Goal: Communication & Community: Answer question/provide support

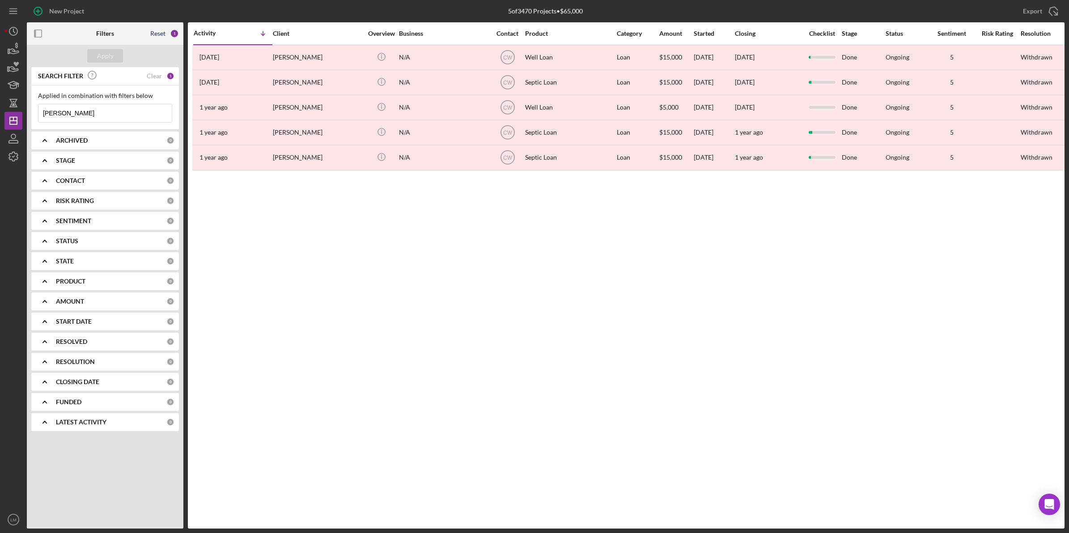
click at [157, 34] on div "Reset" at bounding box center [157, 33] width 15 height 7
click at [110, 55] on div "Apply" at bounding box center [105, 55] width 17 height 13
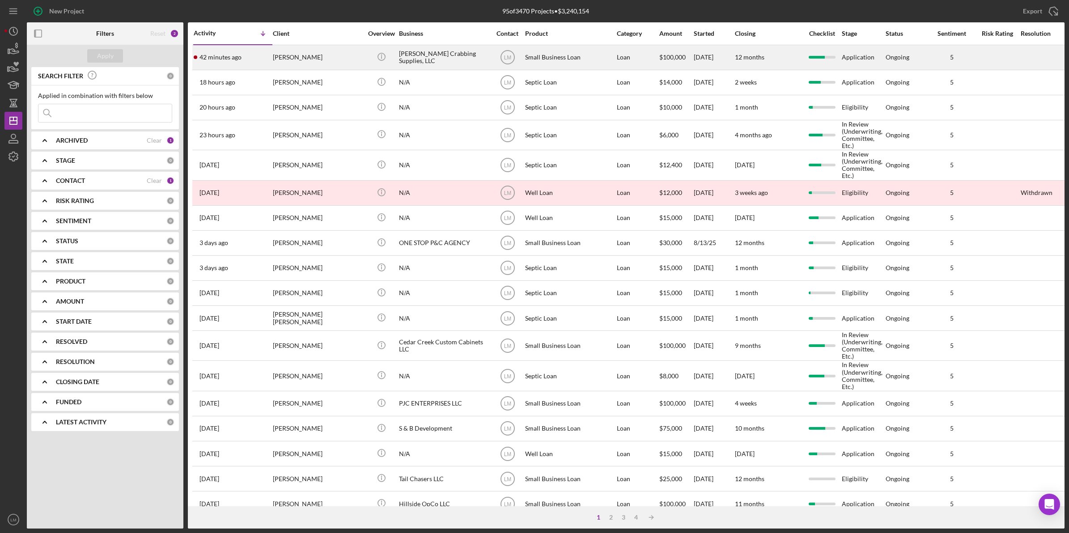
click at [326, 54] on div "[PERSON_NAME]" at bounding box center [317, 58] width 89 height 24
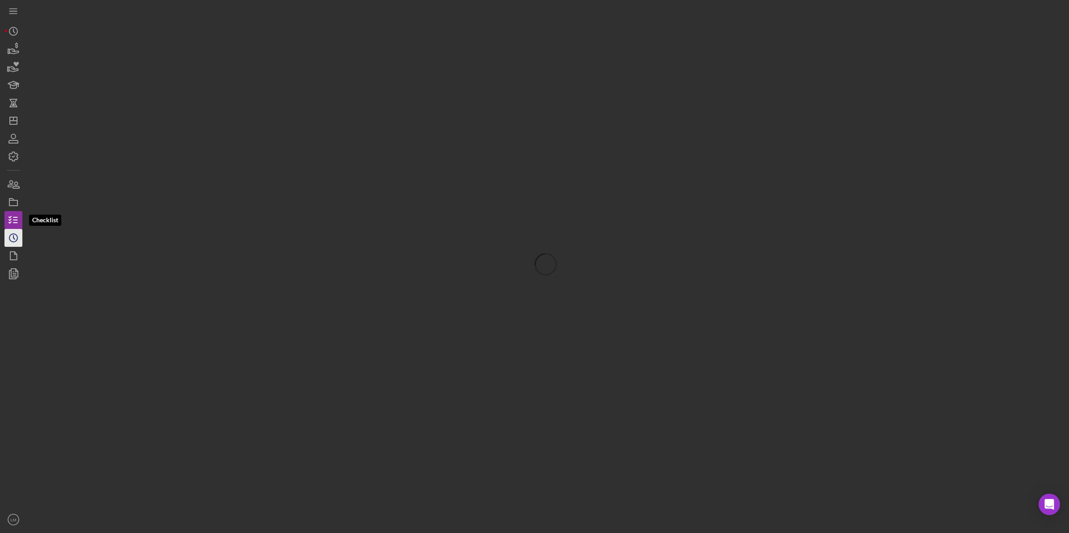
click at [13, 237] on icon "Icon/History" at bounding box center [13, 238] width 22 height 22
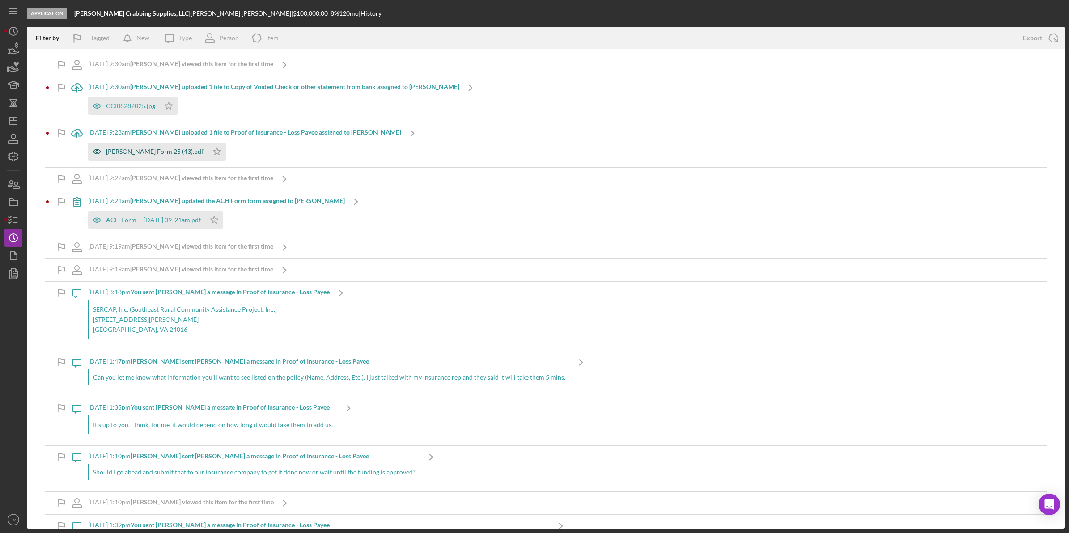
click at [147, 156] on div "[PERSON_NAME] Form 25 (43).pdf" at bounding box center [148, 152] width 120 height 18
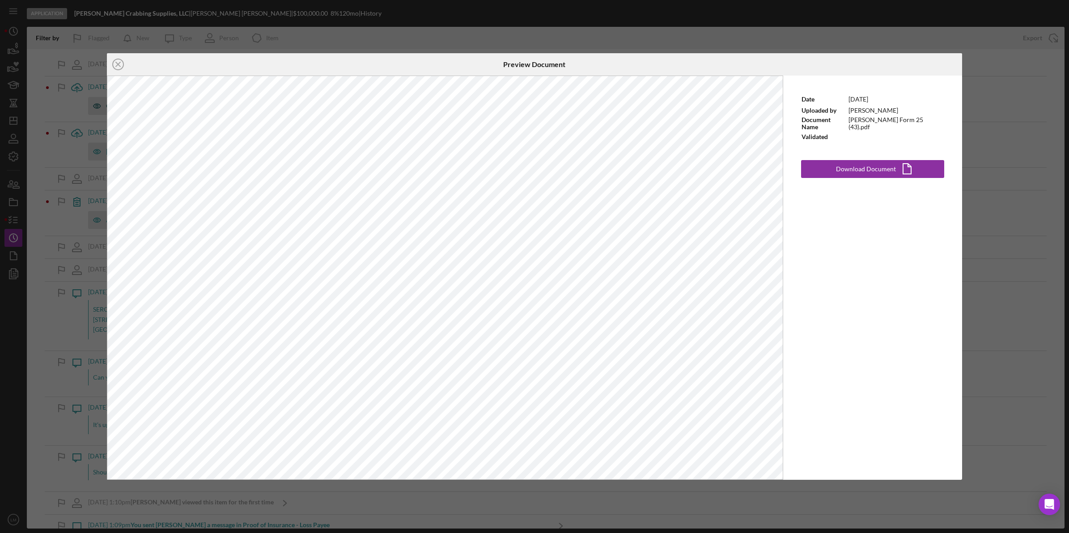
drag, startPoint x: 117, startPoint y: 62, endPoint x: 154, endPoint y: 101, distance: 54.1
click at [117, 62] on icon "Icon/Close" at bounding box center [118, 64] width 22 height 22
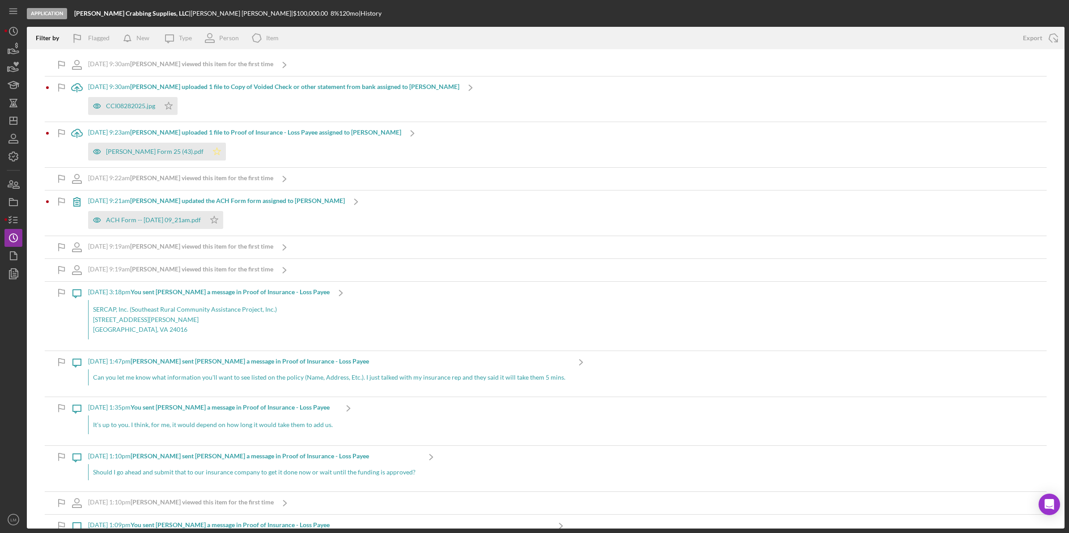
click at [208, 157] on icon "Icon/Star" at bounding box center [217, 152] width 18 height 18
click at [126, 101] on div "CCI08282025.jpg" at bounding box center [124, 106] width 72 height 18
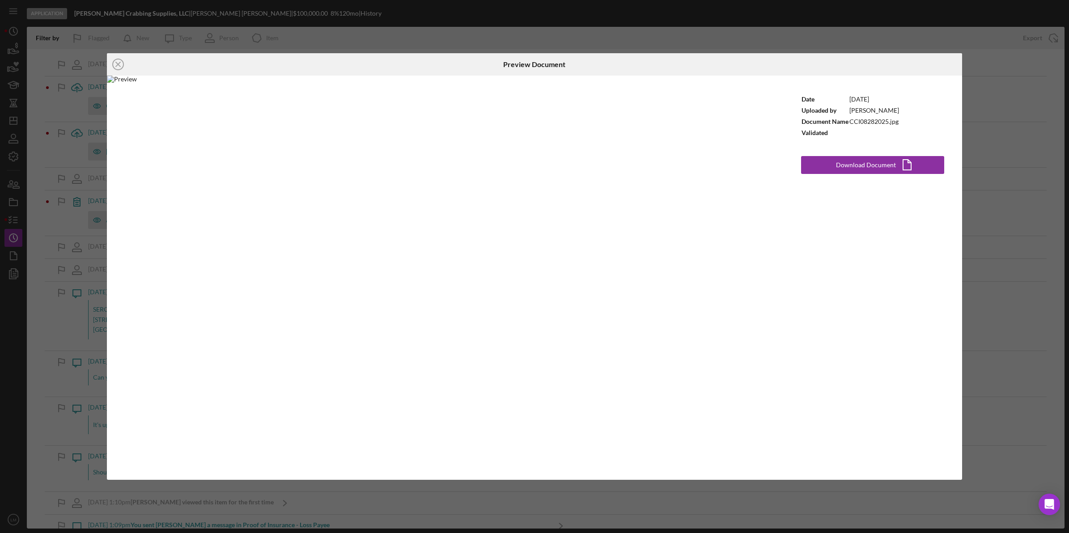
click at [288, 21] on div "Icon/Close Preview Document Date [DATE] Uploaded by [PERSON_NAME] Document Name…" at bounding box center [534, 266] width 1069 height 533
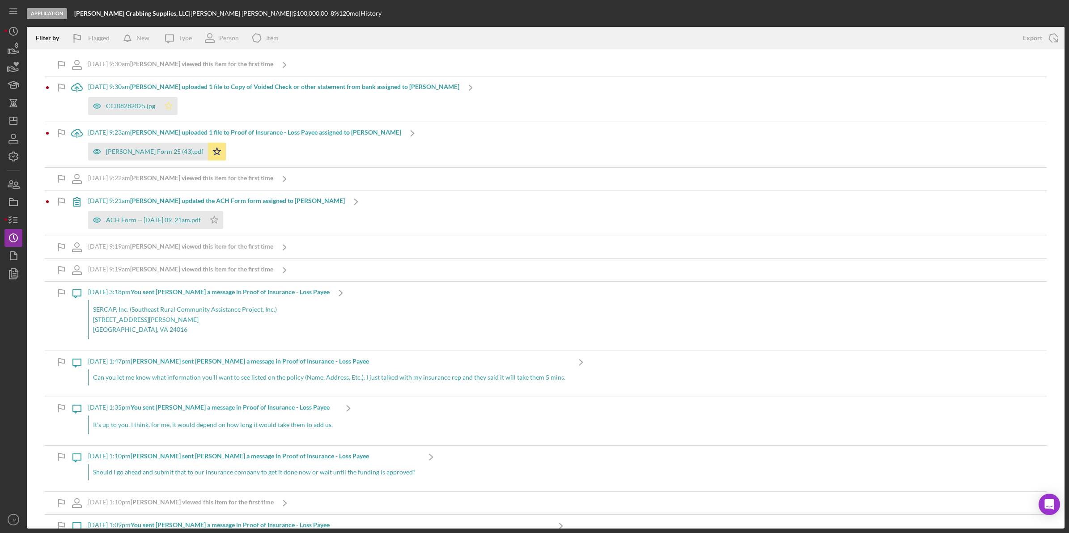
click at [173, 107] on icon "Icon/Star" at bounding box center [169, 106] width 18 height 18
click at [223, 221] on icon "Icon/Star" at bounding box center [214, 220] width 18 height 18
click at [372, 213] on div "[DATE] 9:21am [PERSON_NAME] updated the ACH Form form assigned to [PERSON_NAME]…" at bounding box center [546, 212] width 1002 height 45
click at [301, 201] on b "[PERSON_NAME] updated the ACH Form form assigned to [PERSON_NAME]" at bounding box center [237, 201] width 215 height 8
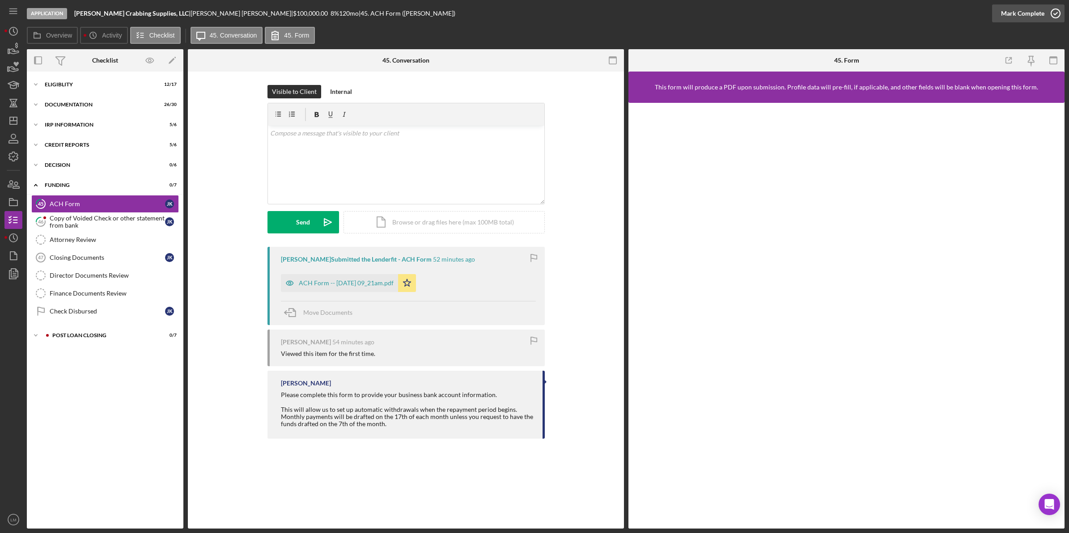
click at [1009, 10] on div "Mark Complete" at bounding box center [1022, 13] width 43 height 18
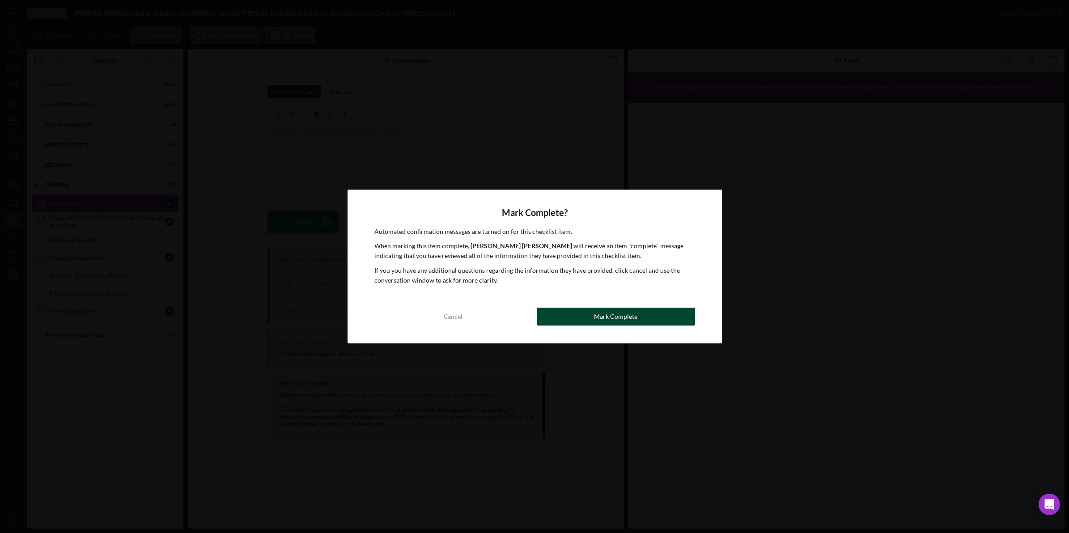
click at [644, 318] on button "Mark Complete" at bounding box center [616, 317] width 158 height 18
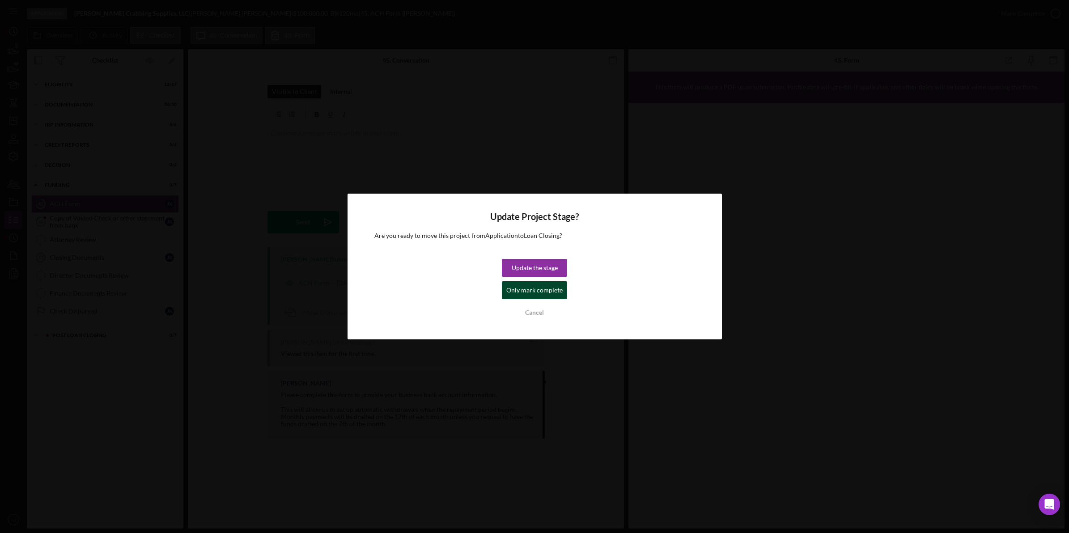
click at [541, 285] on div "Only mark complete" at bounding box center [534, 290] width 56 height 18
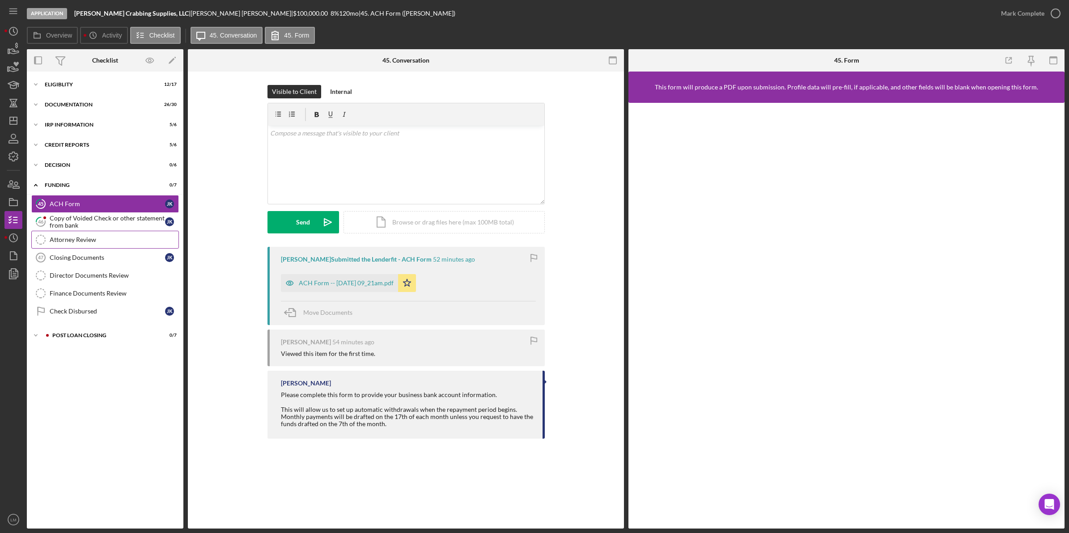
click at [101, 231] on link "Attorney Review Attorney Review" at bounding box center [105, 240] width 148 height 18
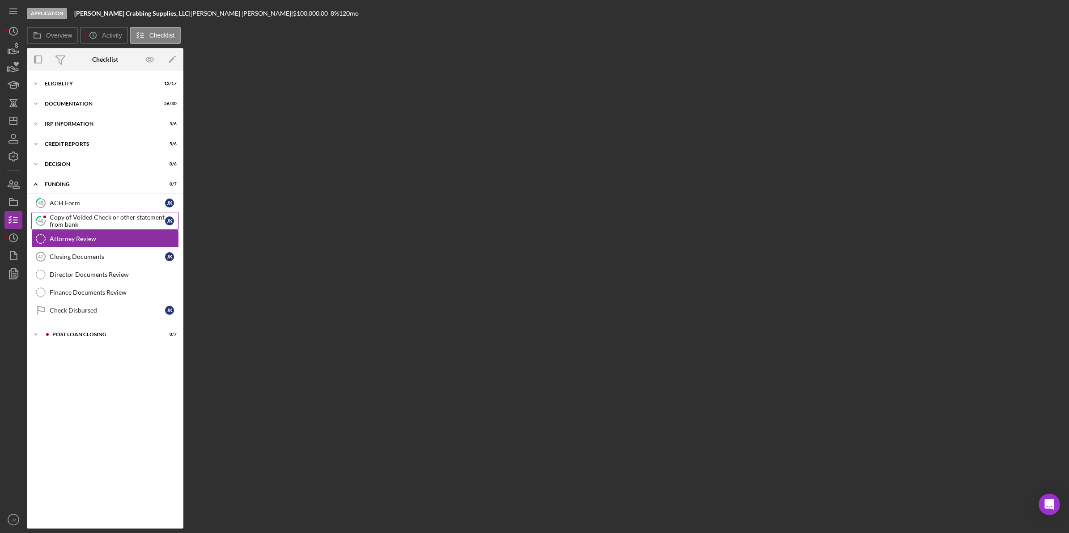
click at [106, 222] on div "Copy of Voided Check or other statement from bank" at bounding box center [107, 221] width 115 height 14
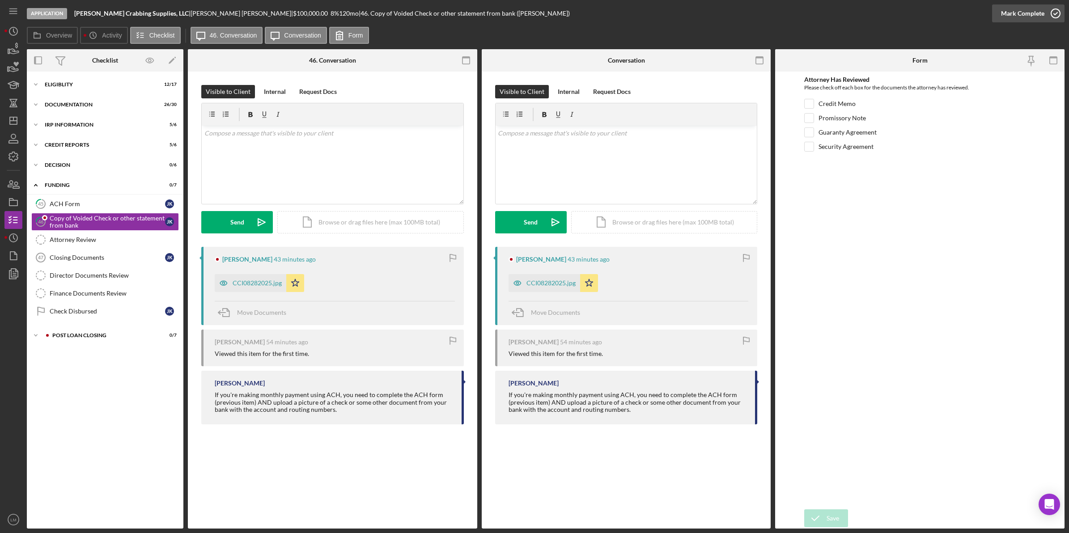
click at [1054, 11] on icon "button" at bounding box center [1055, 13] width 22 height 22
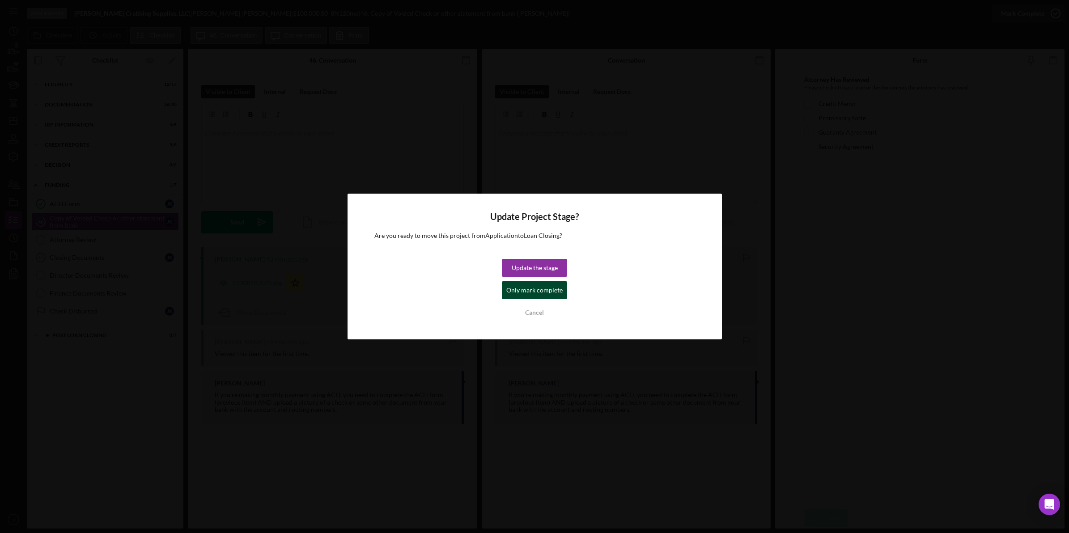
click at [523, 281] on div "Only mark complete" at bounding box center [534, 290] width 56 height 18
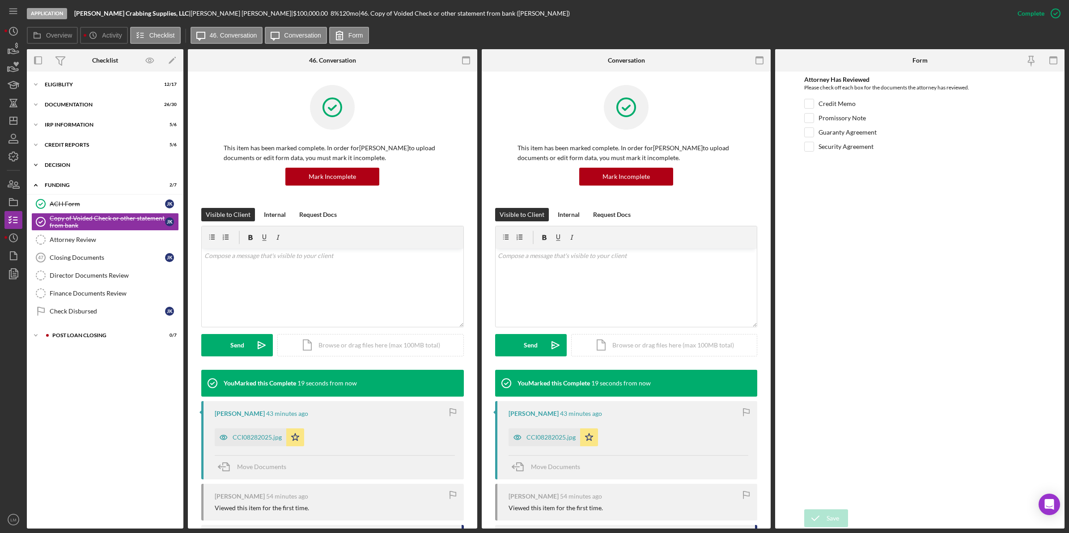
click at [73, 161] on div "Icon/Expander Decision 0 / 6" at bounding box center [105, 165] width 156 height 18
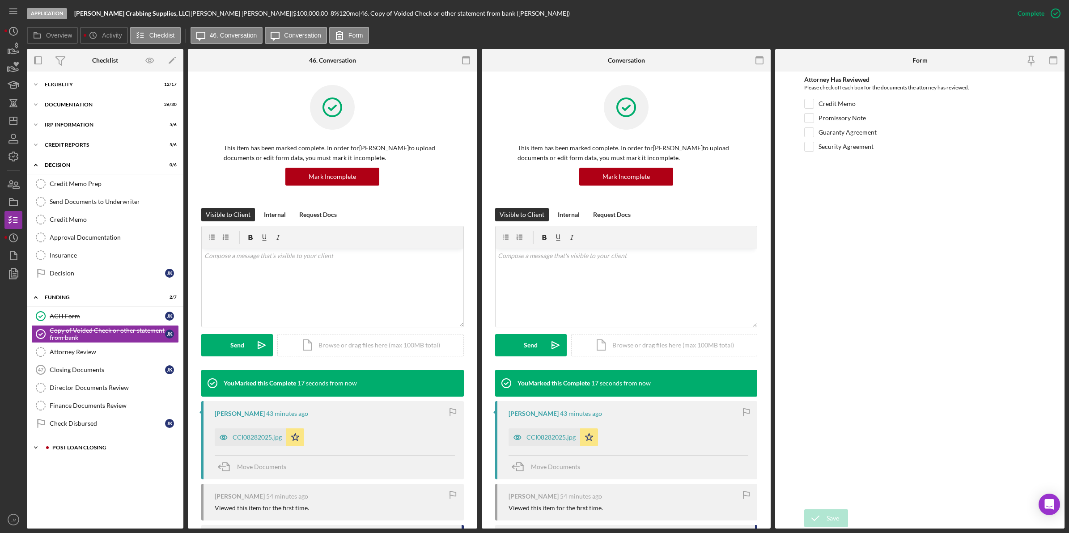
click at [90, 442] on div "Icon/Expander POST LOAN CLOSING 0 / 7" at bounding box center [105, 448] width 156 height 18
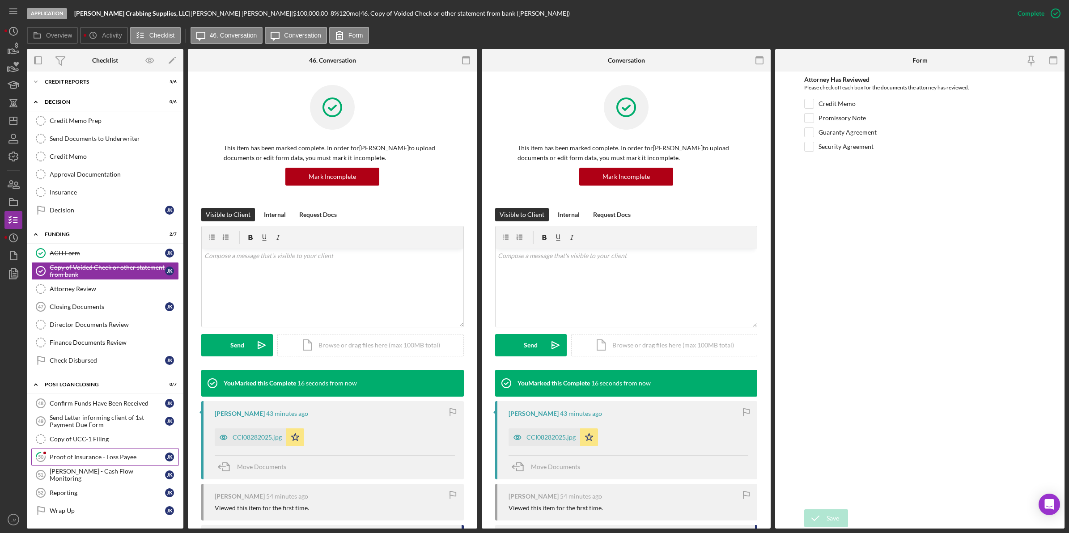
click at [88, 457] on div "Proof of Insurance - Loss Payee" at bounding box center [107, 456] width 115 height 7
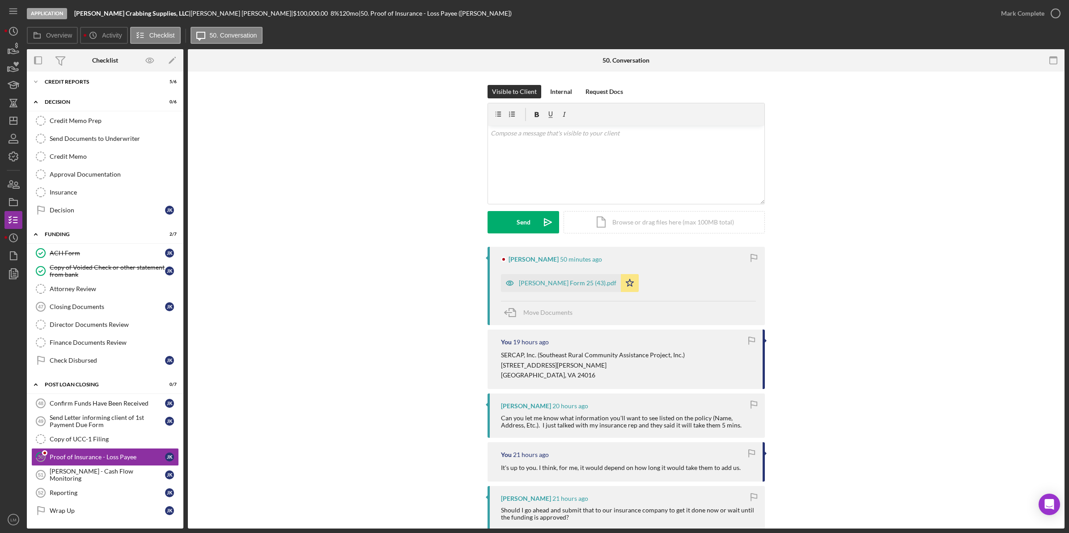
scroll to position [68, 0]
click at [1032, 13] on div "Mark Complete" at bounding box center [1022, 13] width 43 height 18
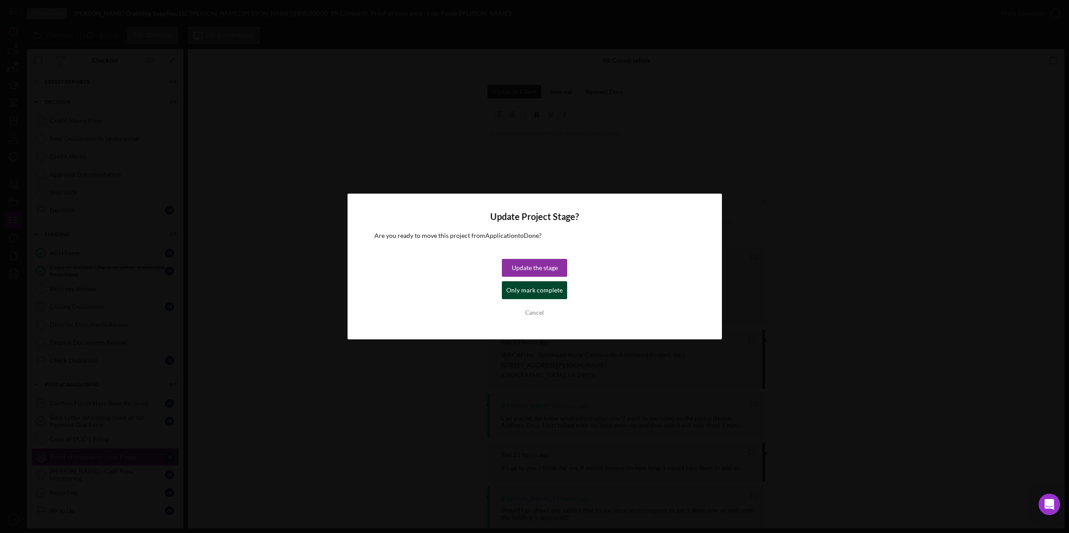
click at [540, 285] on div "Only mark complete" at bounding box center [534, 290] width 56 height 18
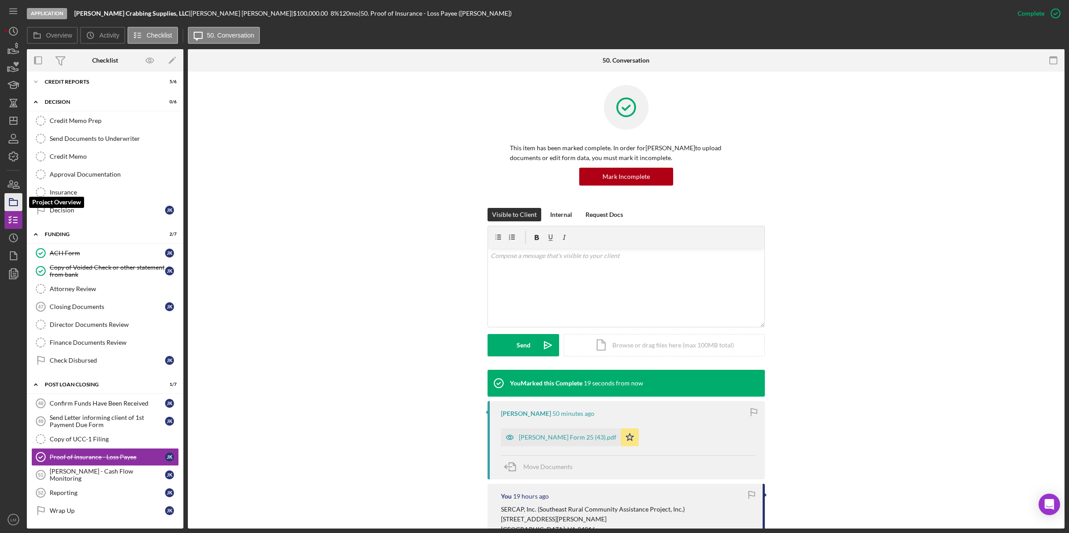
click at [16, 204] on icon "button" at bounding box center [13, 202] width 22 height 22
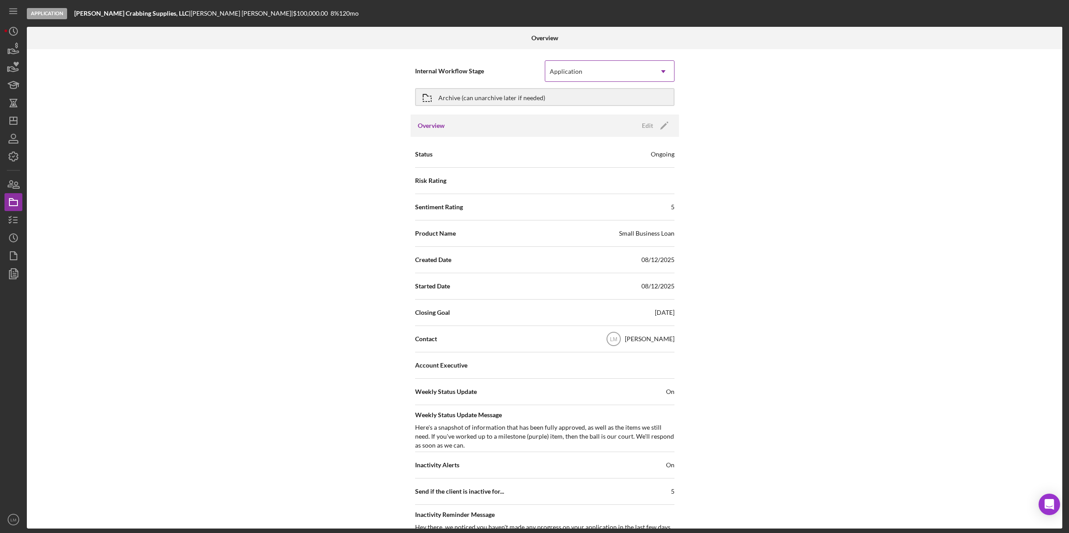
click at [564, 77] on div "Application" at bounding box center [598, 71] width 107 height 21
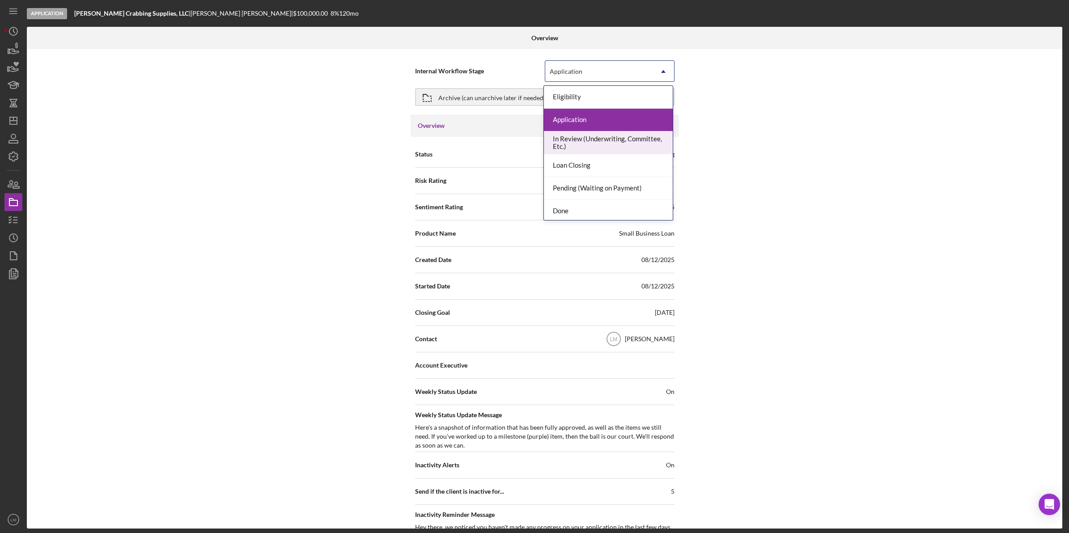
click at [598, 144] on div "In Review (Underwriting, Committee, Etc.)" at bounding box center [608, 142] width 129 height 23
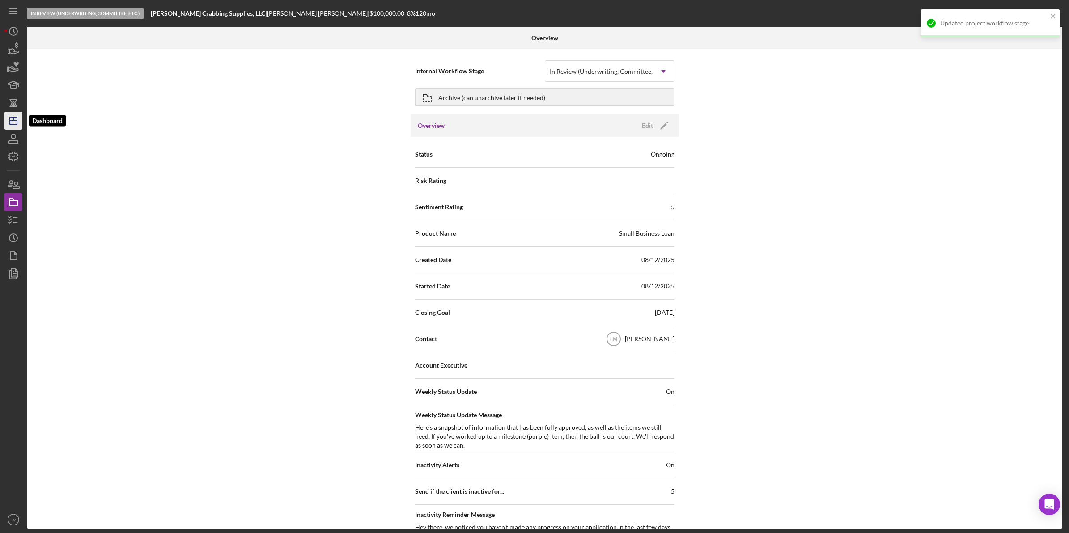
click at [10, 117] on polygon "button" at bounding box center [13, 120] width 7 height 7
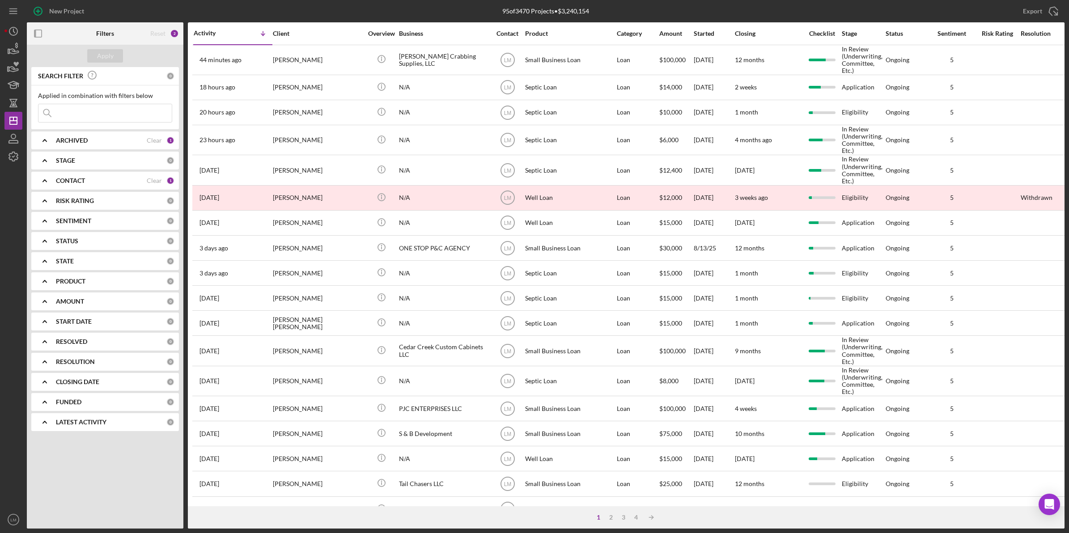
click at [441, 8] on div "95 of 3470 Projects • $3,240,154" at bounding box center [545, 11] width 346 height 22
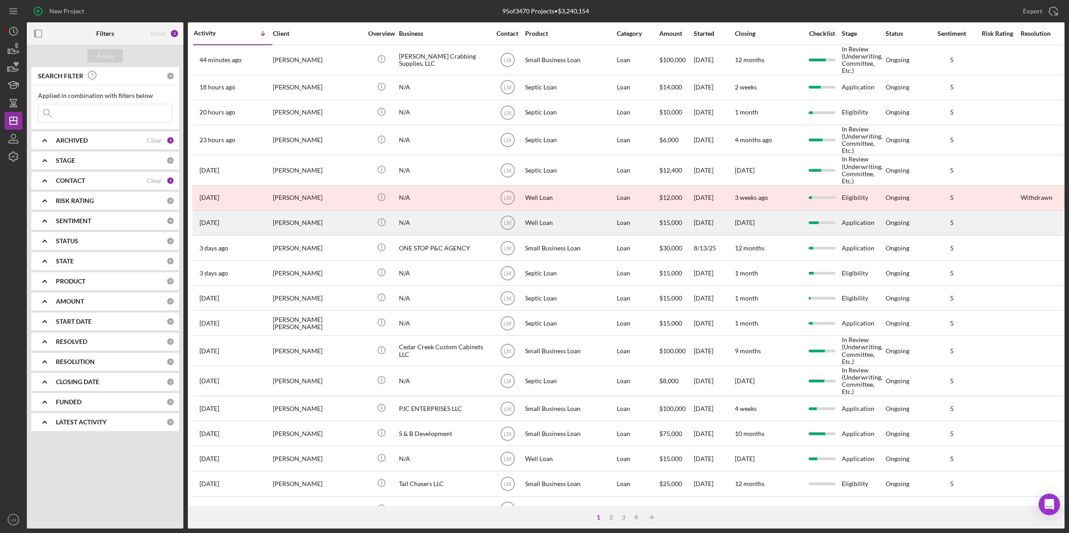
click at [330, 220] on div "[PERSON_NAME]" at bounding box center [317, 223] width 89 height 24
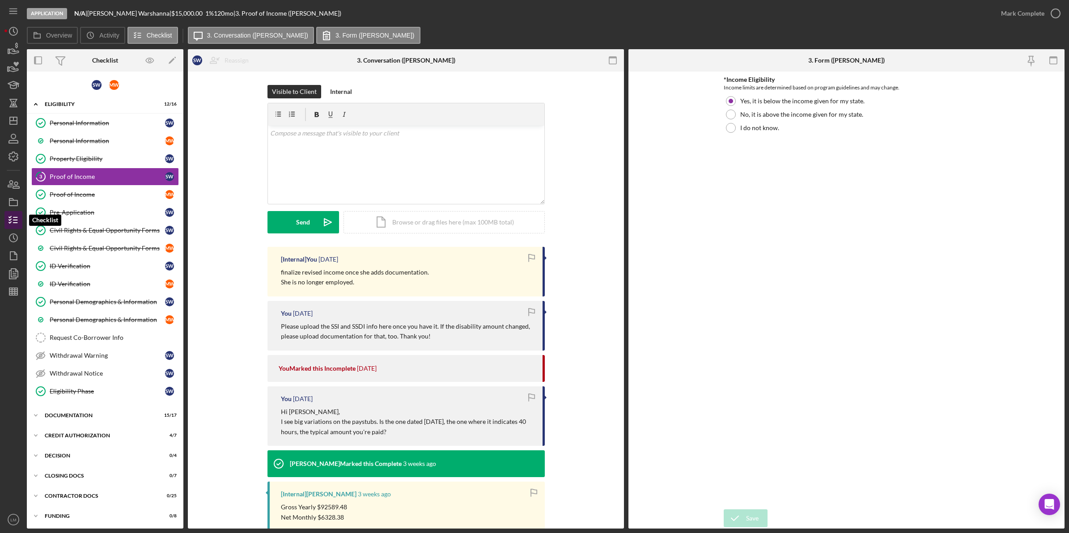
click at [14, 227] on icon "button" at bounding box center [13, 220] width 22 height 22
click at [16, 238] on icon "Icon/History" at bounding box center [13, 238] width 22 height 22
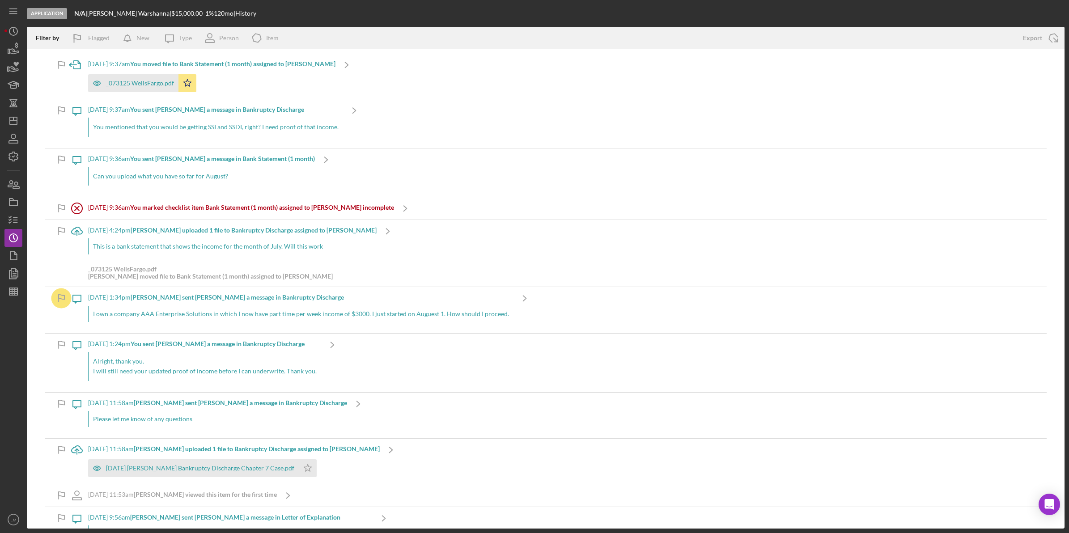
click at [379, 117] on div "Icon/Message [DATE] 9:37am You sent [PERSON_NAME] a message in Bankruptcy Disch…" at bounding box center [546, 123] width 1002 height 48
click at [273, 124] on p "You mentioned that you would be getting SSI and SSDI, right? I need proof of th…" at bounding box center [215, 127] width 245 height 10
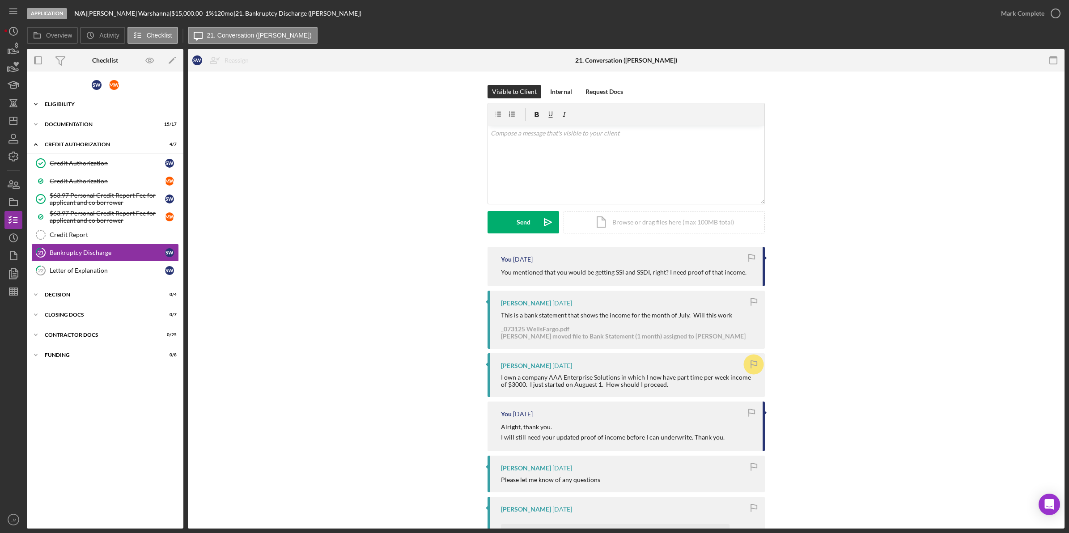
click at [117, 107] on div "Icon/Expander Eligibility 12 / 16" at bounding box center [105, 104] width 156 height 18
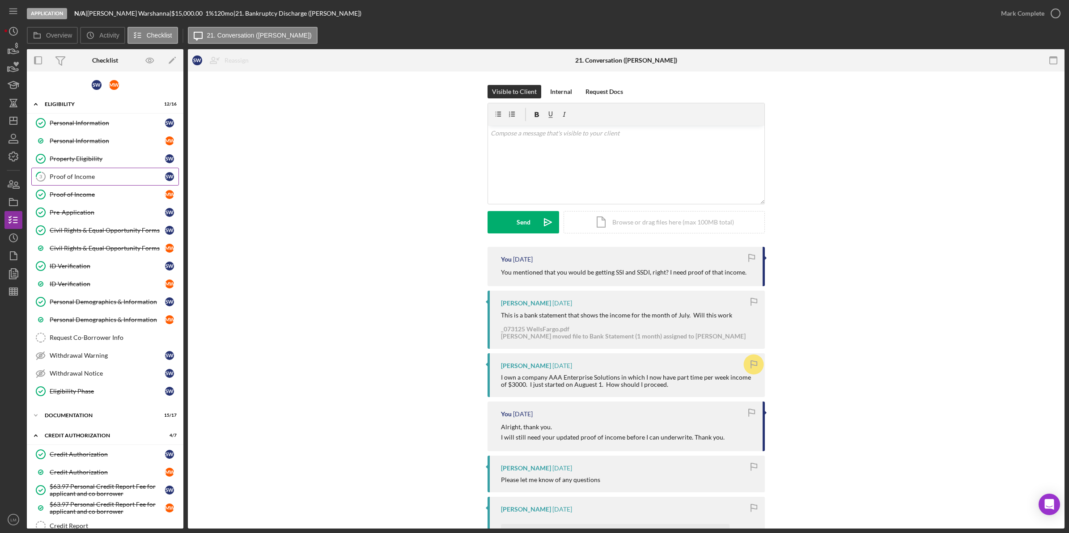
click at [104, 181] on link "3 Proof of Income S W" at bounding box center [105, 177] width 148 height 18
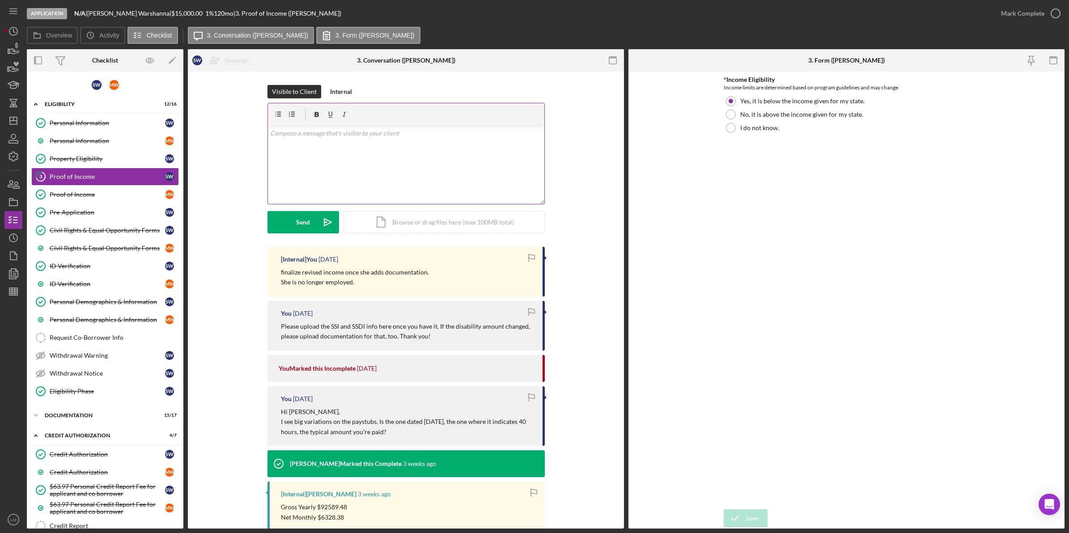
click at [465, 160] on div "v Color teal Color pink Remove color Add row above Add row below Add column bef…" at bounding box center [406, 165] width 276 height 78
click at [434, 132] on p "When do you anticipate having some kind of proof of your SSDI and SSDI income?" at bounding box center [405, 133] width 271 height 10
click at [321, 220] on icon "Icon/icon-invite-send" at bounding box center [328, 222] width 22 height 22
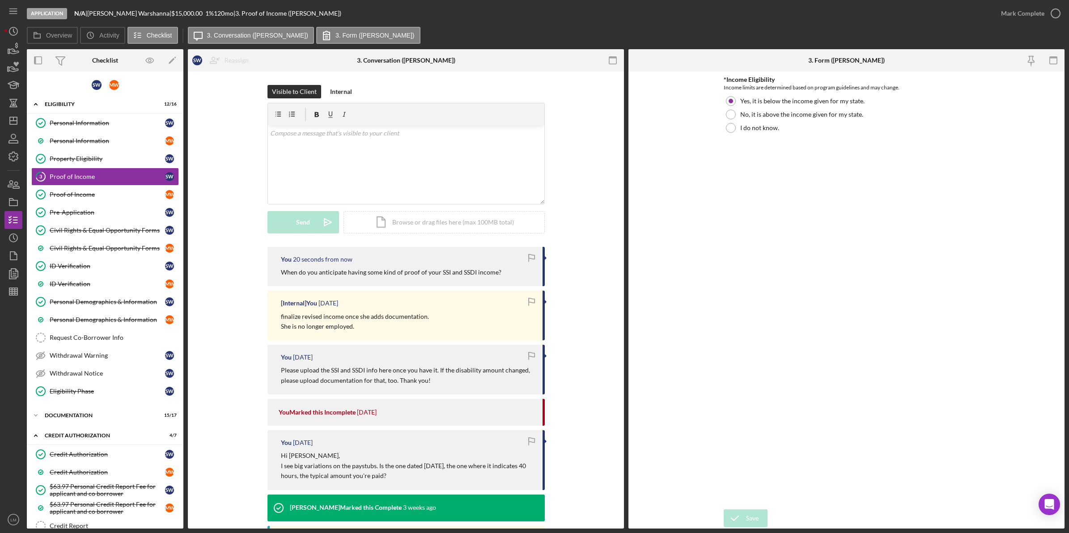
click at [7, 119] on icon "Icon/Dashboard" at bounding box center [13, 121] width 22 height 22
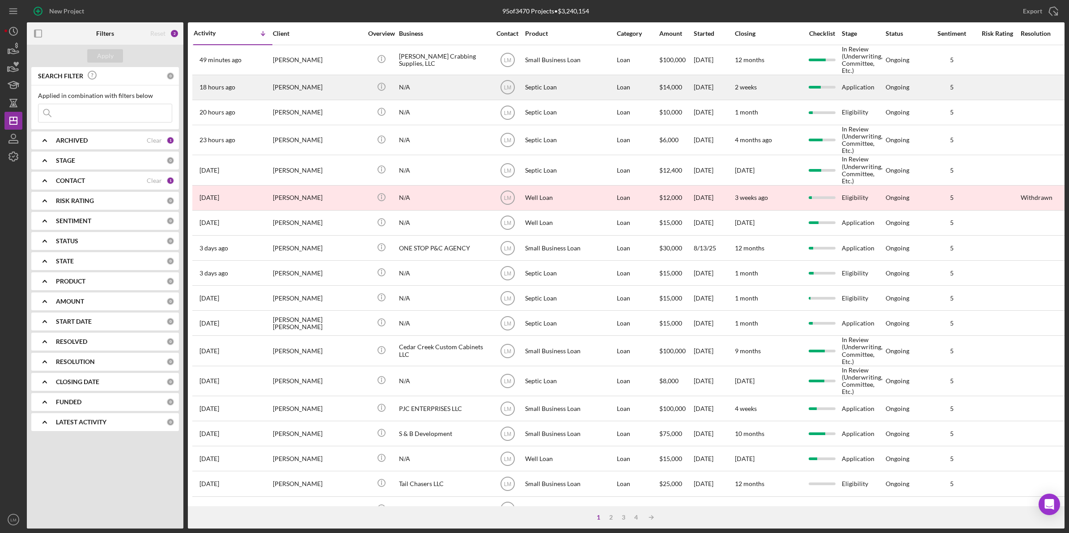
click at [351, 97] on div "[PERSON_NAME]" at bounding box center [317, 88] width 89 height 24
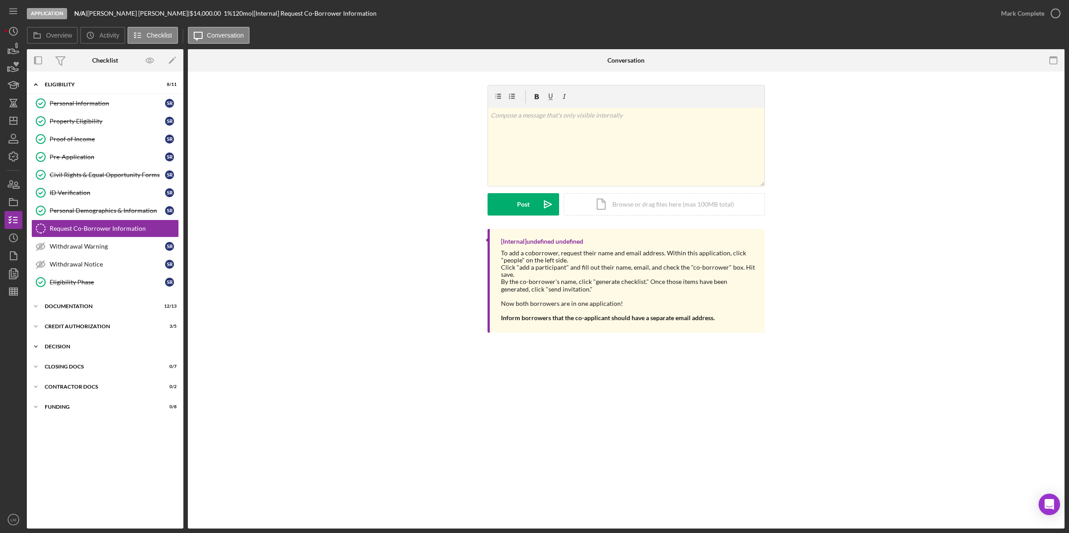
click at [85, 349] on div "Decision" at bounding box center [108, 346] width 127 height 5
click at [84, 315] on div "Icon/Expander Documentation 12 / 13" at bounding box center [105, 306] width 156 height 18
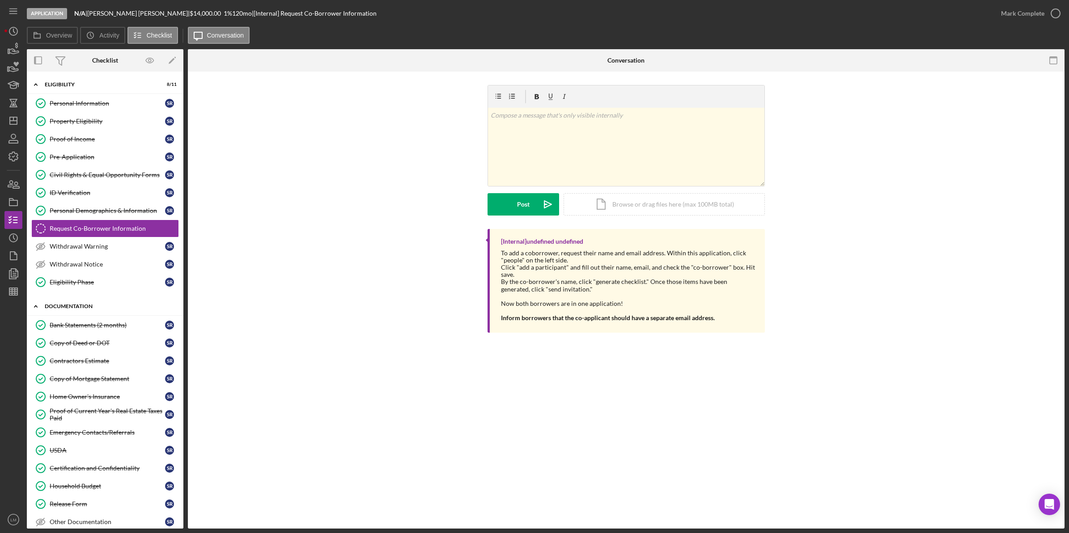
click at [84, 309] on div "Documentation" at bounding box center [108, 306] width 127 height 5
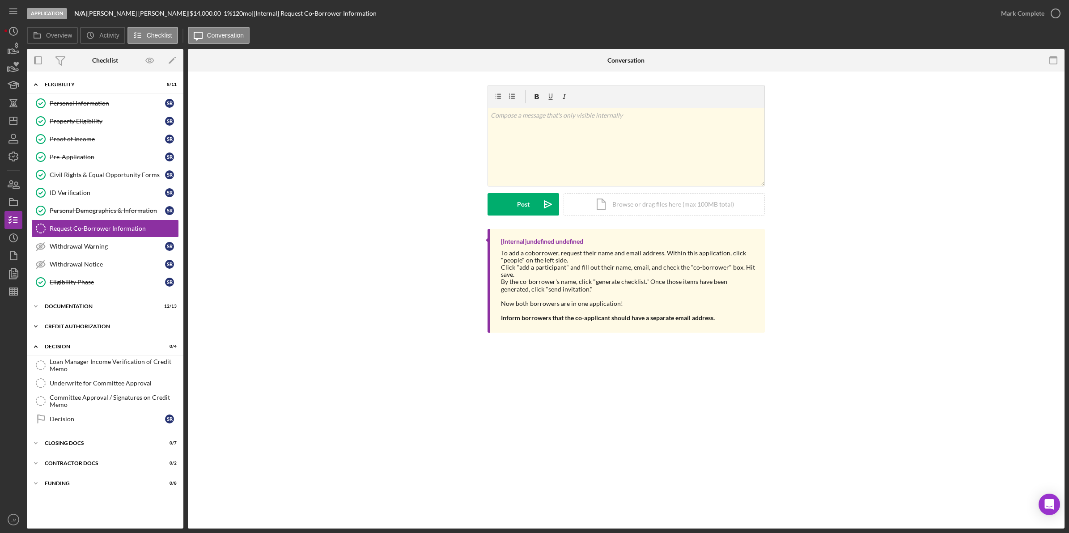
click at [84, 326] on div "CREDIT AUTHORIZATION" at bounding box center [108, 326] width 127 height 5
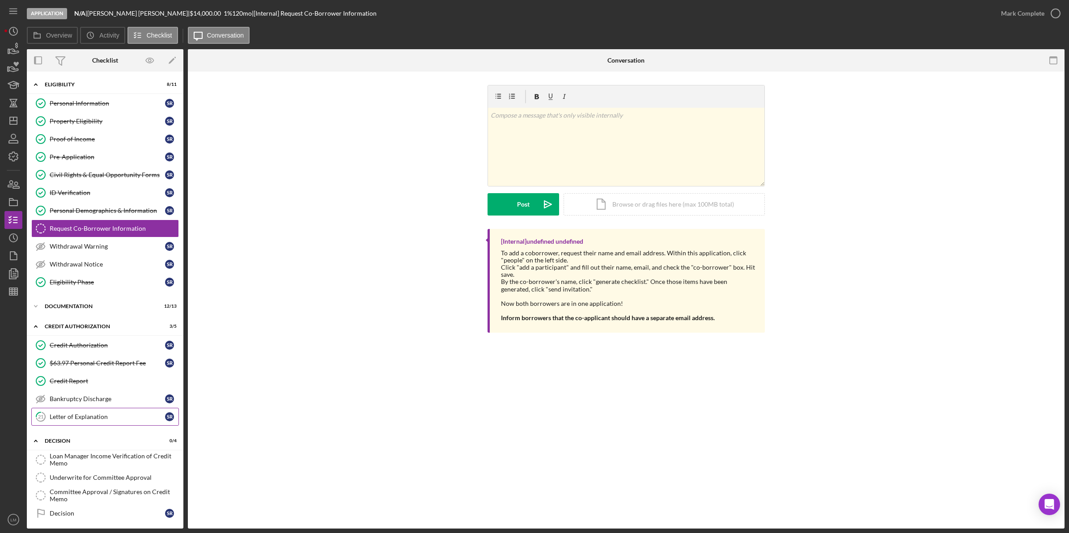
click at [81, 419] on div "Letter of Explanation" at bounding box center [107, 416] width 115 height 7
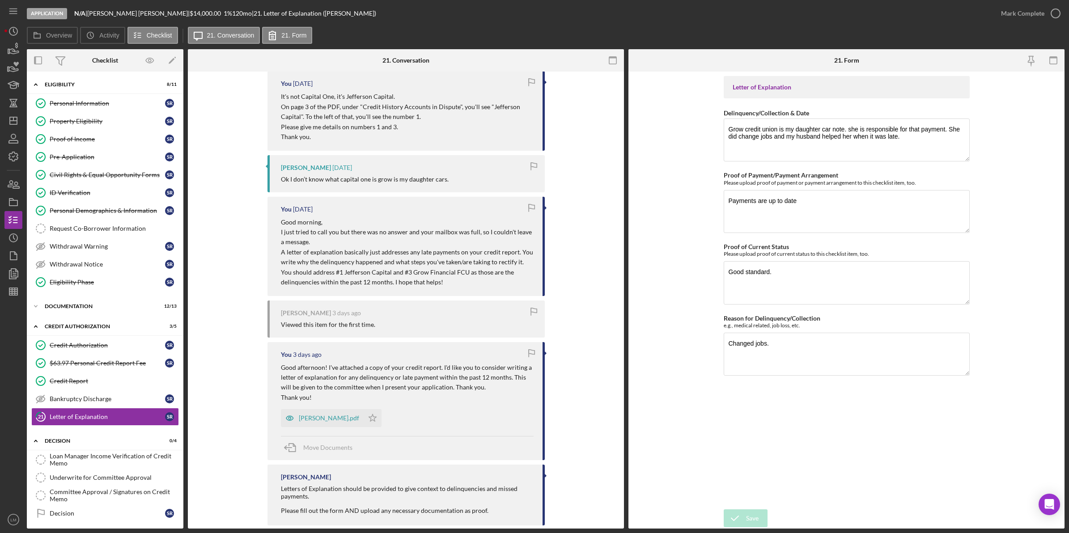
scroll to position [723, 0]
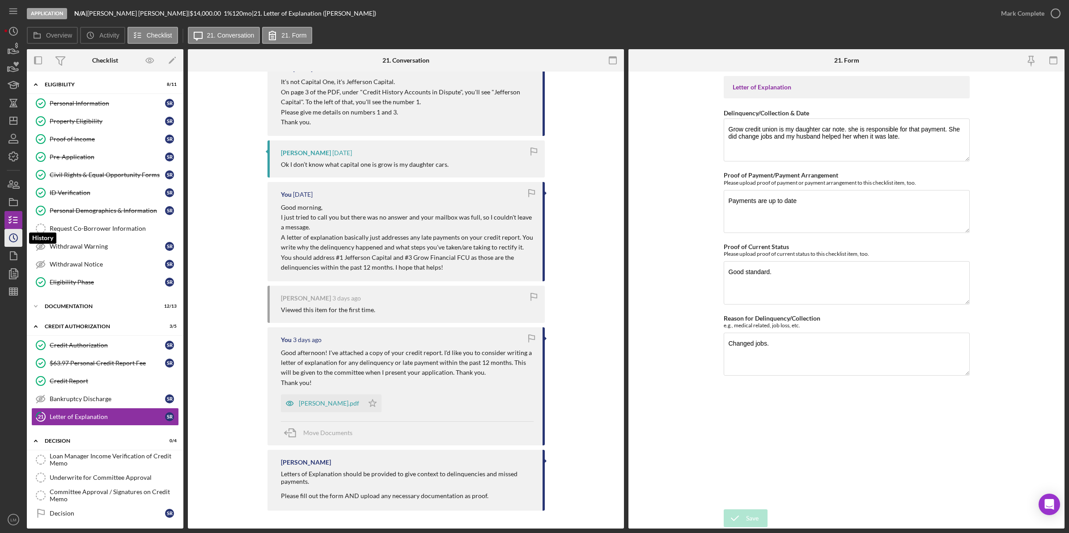
click at [20, 235] on icon "Icon/History" at bounding box center [13, 238] width 22 height 22
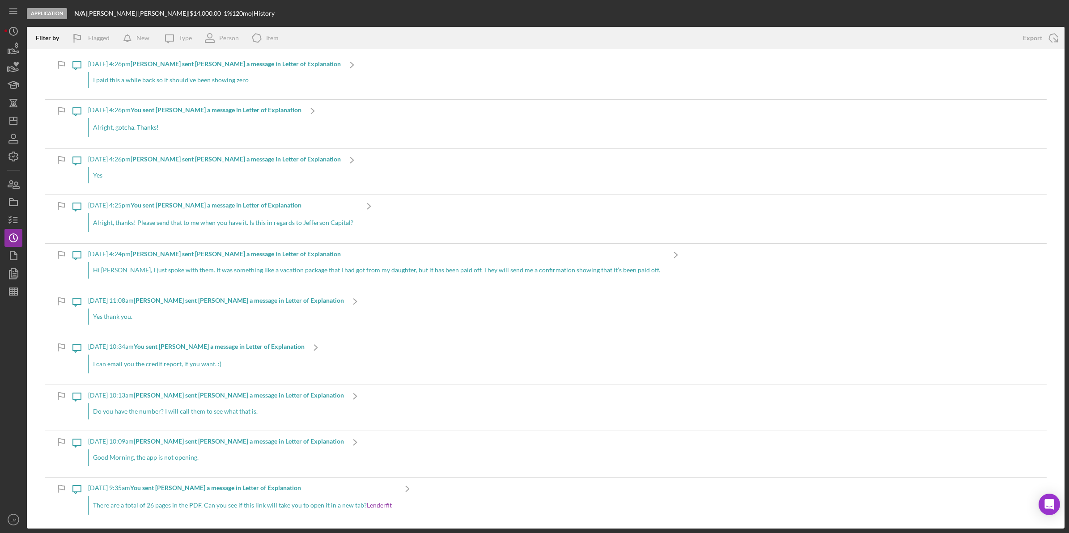
click at [246, 75] on div "I paid this a while back so it should’ve been showing zero" at bounding box center [214, 80] width 253 height 16
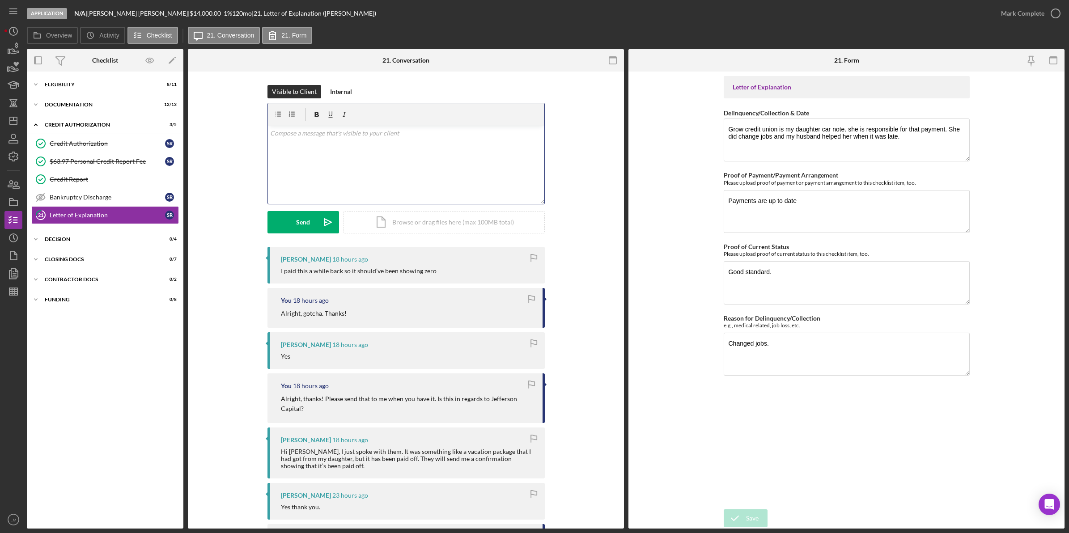
click at [434, 167] on div "v Color teal Color pink Remove color Add row above Add row below Add column bef…" at bounding box center [406, 165] width 276 height 78
click at [301, 216] on div "Send" at bounding box center [303, 222] width 14 height 22
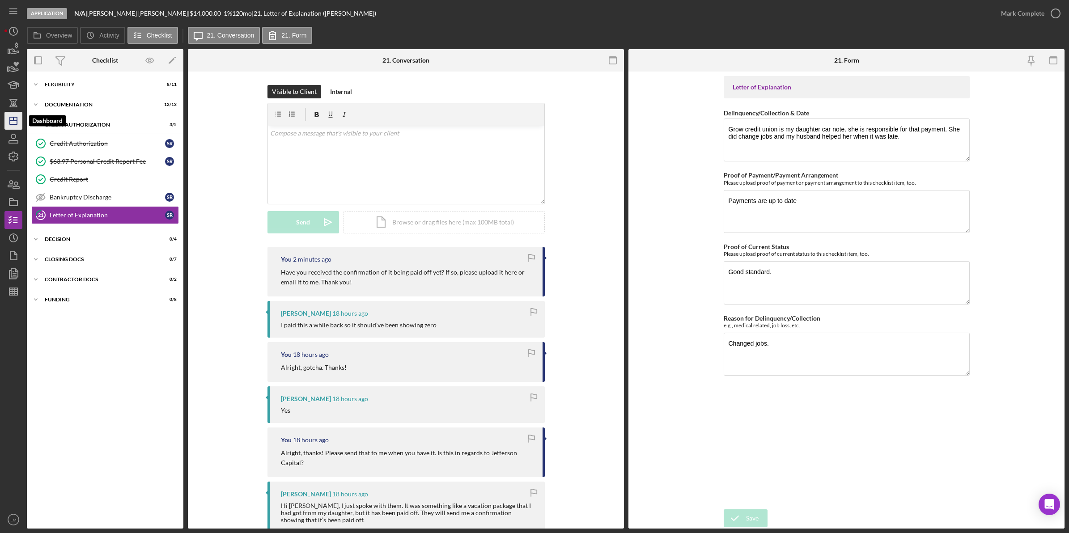
click at [8, 117] on icon "Icon/Dashboard" at bounding box center [13, 121] width 22 height 22
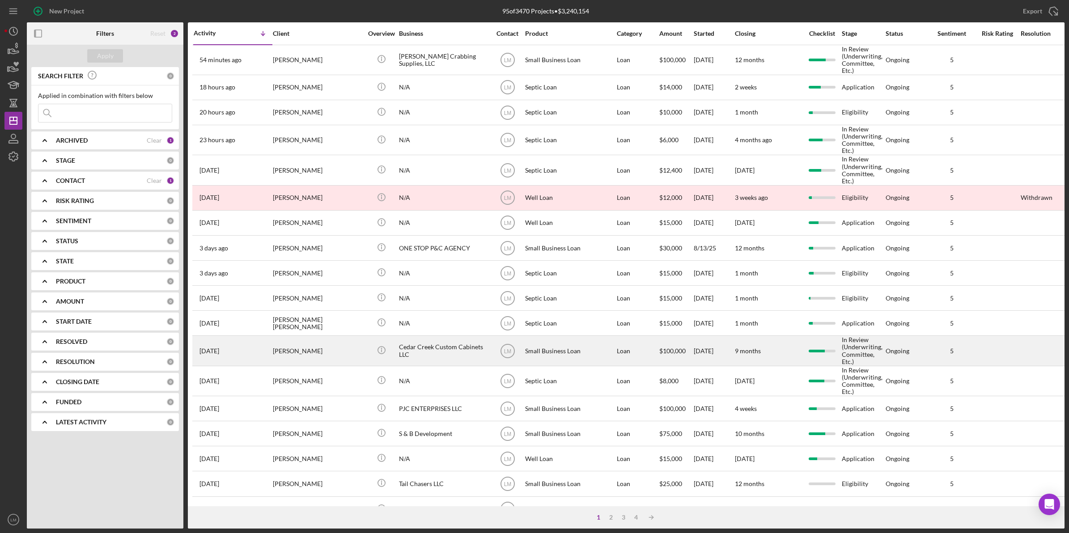
click at [343, 356] on div "[PERSON_NAME]" at bounding box center [317, 350] width 89 height 29
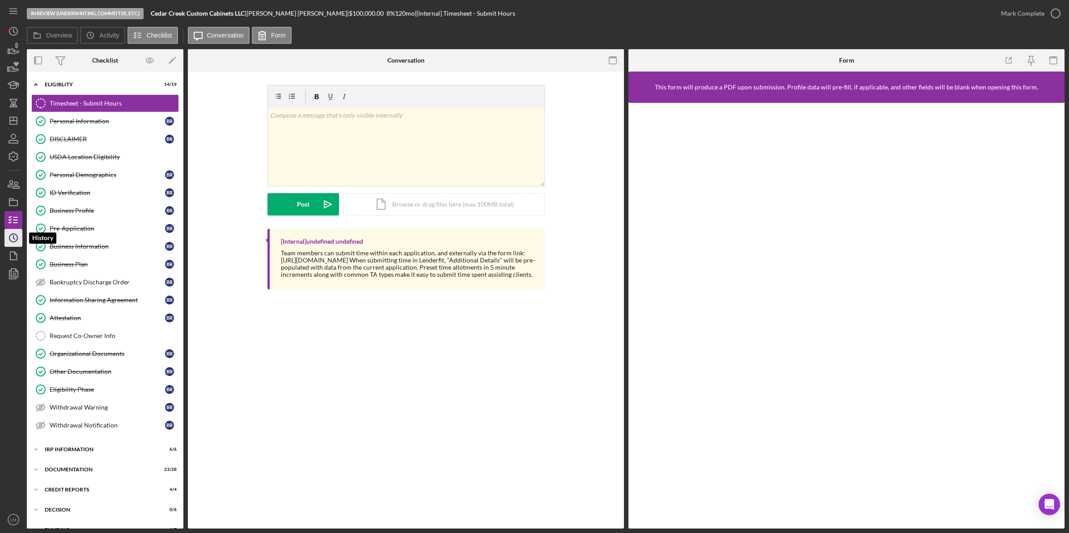
click at [16, 237] on icon "Icon/History" at bounding box center [13, 238] width 22 height 22
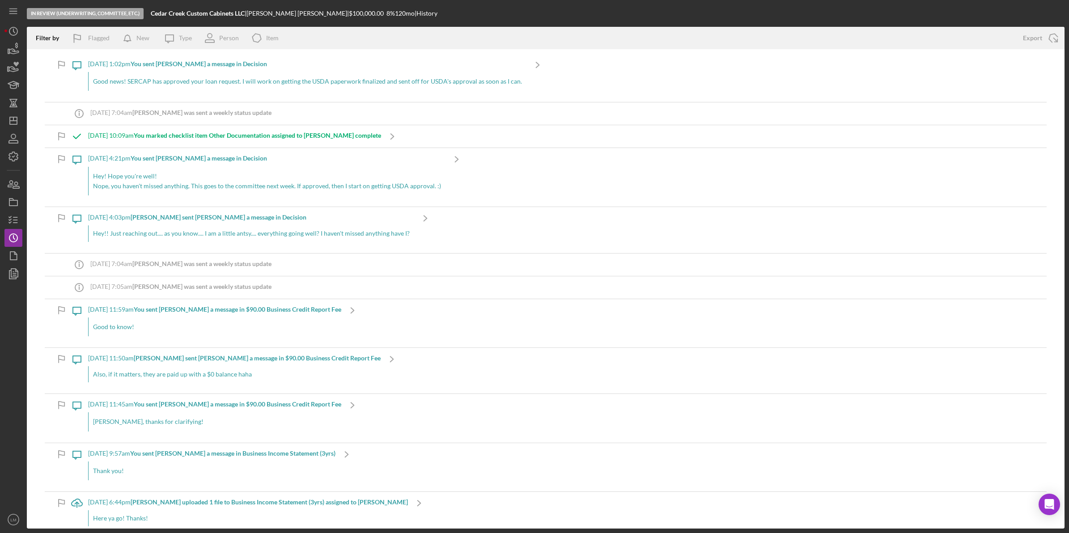
click at [264, 78] on p "Good news! SERCAP has approved your loan request. I will work on getting the US…" at bounding box center [307, 81] width 429 height 10
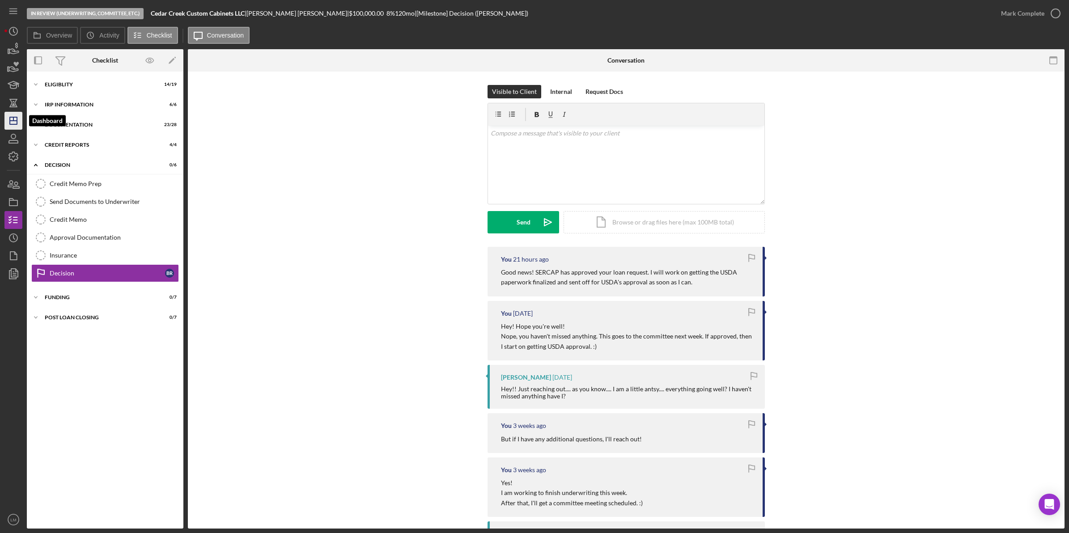
click at [11, 115] on icon "Icon/Dashboard" at bounding box center [13, 121] width 22 height 22
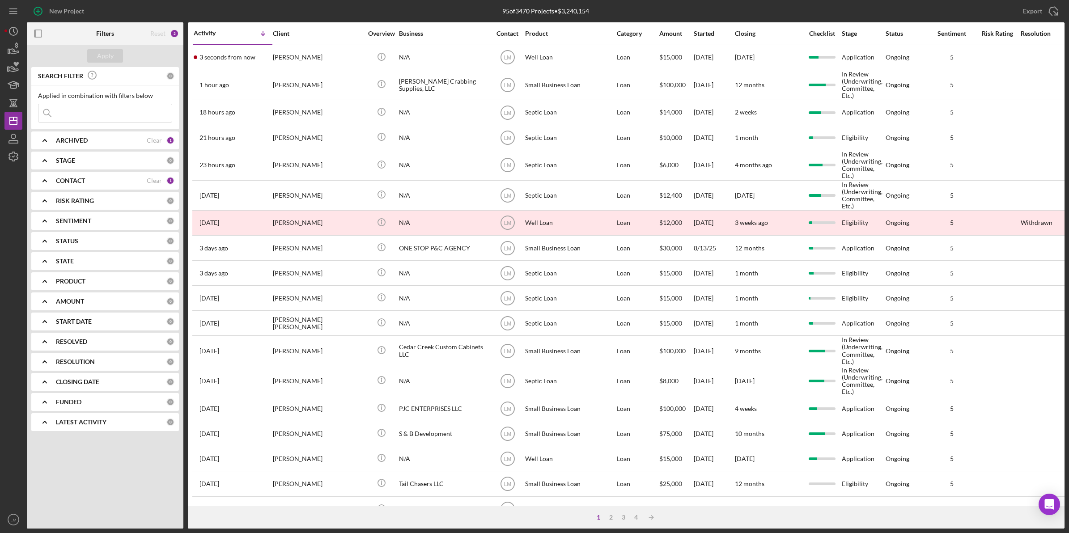
click at [318, 55] on div "[PERSON_NAME]" at bounding box center [317, 58] width 89 height 24
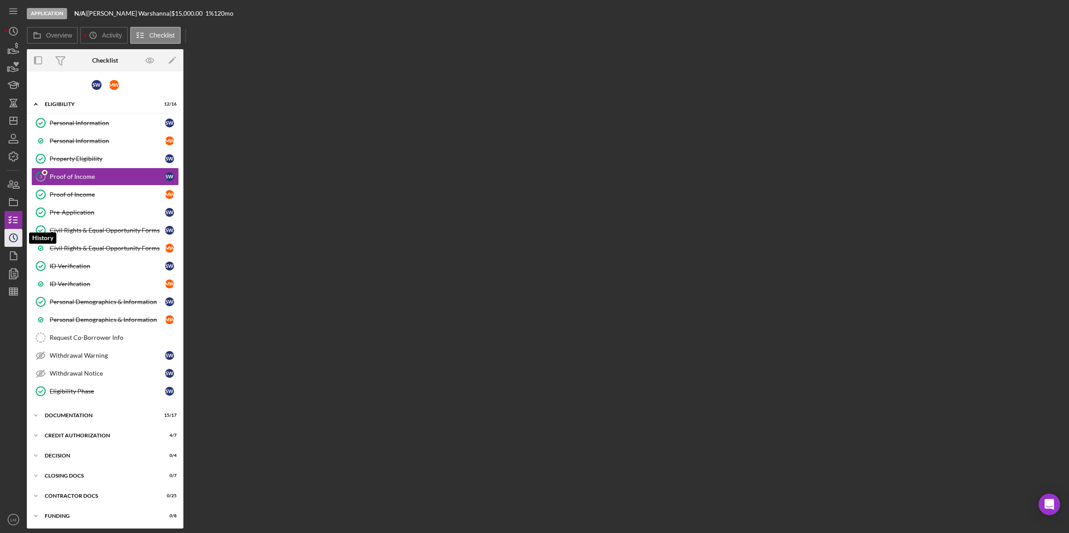
click at [12, 236] on icon "Icon/History" at bounding box center [13, 238] width 22 height 22
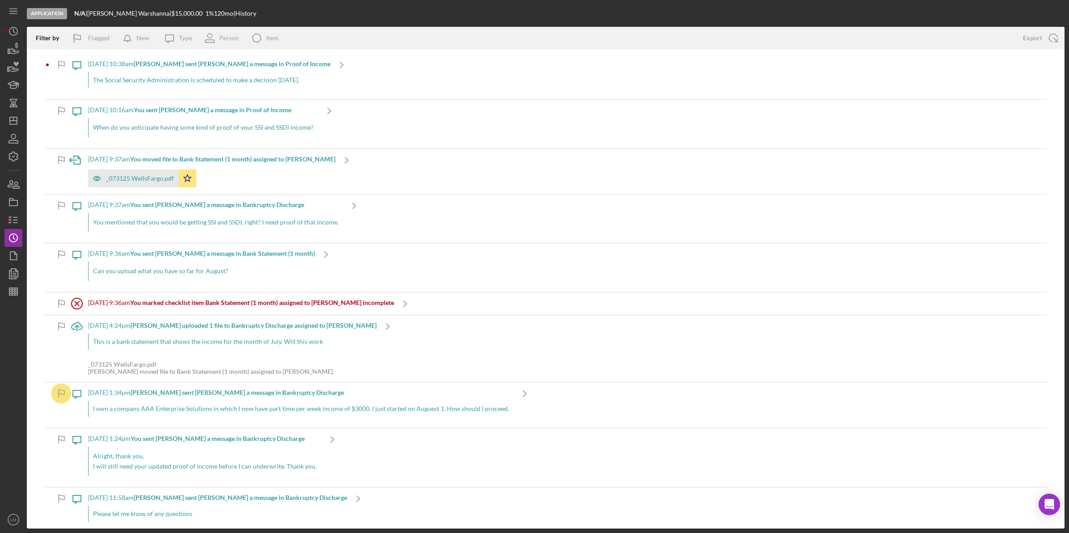
click at [280, 74] on div "The Social Security Administration is scheduled to make a decision [DATE]." at bounding box center [209, 80] width 242 height 16
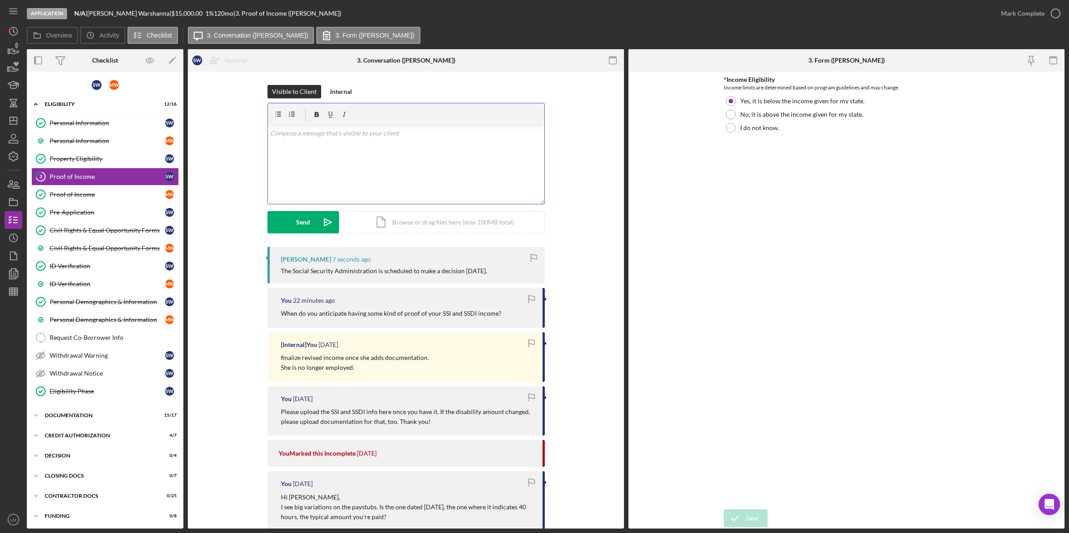
click at [327, 148] on div "v Color teal Color pink Remove color Add row above Add row below Add column bef…" at bounding box center [406, 165] width 276 height 78
click at [319, 207] on form "v Color teal Color pink Remove color Add row above Add row below Add column bef…" at bounding box center [405, 168] width 277 height 131
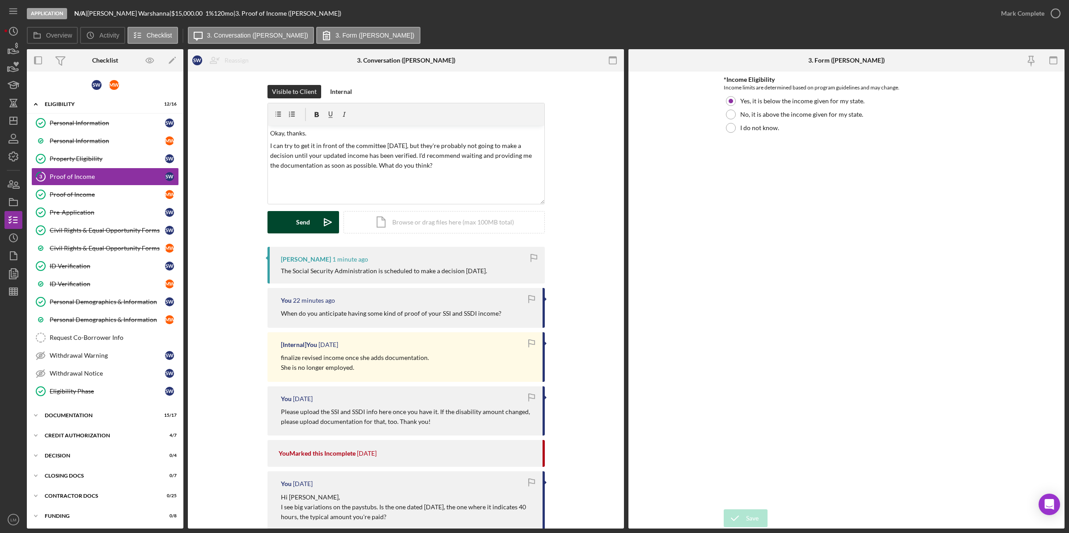
click at [313, 225] on button "Send Icon/icon-invite-send" at bounding box center [303, 222] width 72 height 22
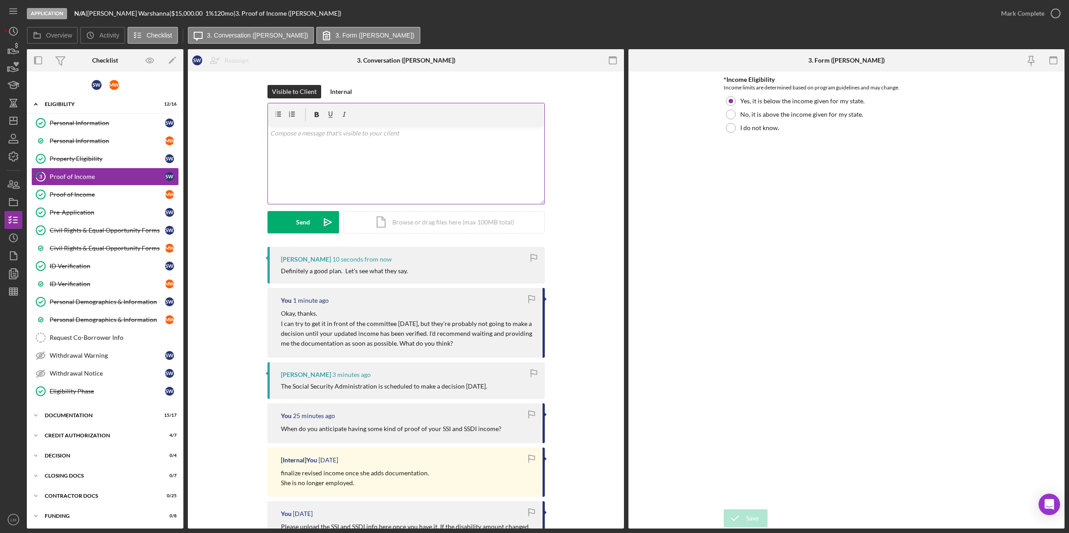
click at [473, 188] on div "v Color teal Color pink Remove color Add row above Add row below Add column bef…" at bounding box center [406, 165] width 276 height 78
click at [301, 220] on div "Send" at bounding box center [303, 222] width 14 height 22
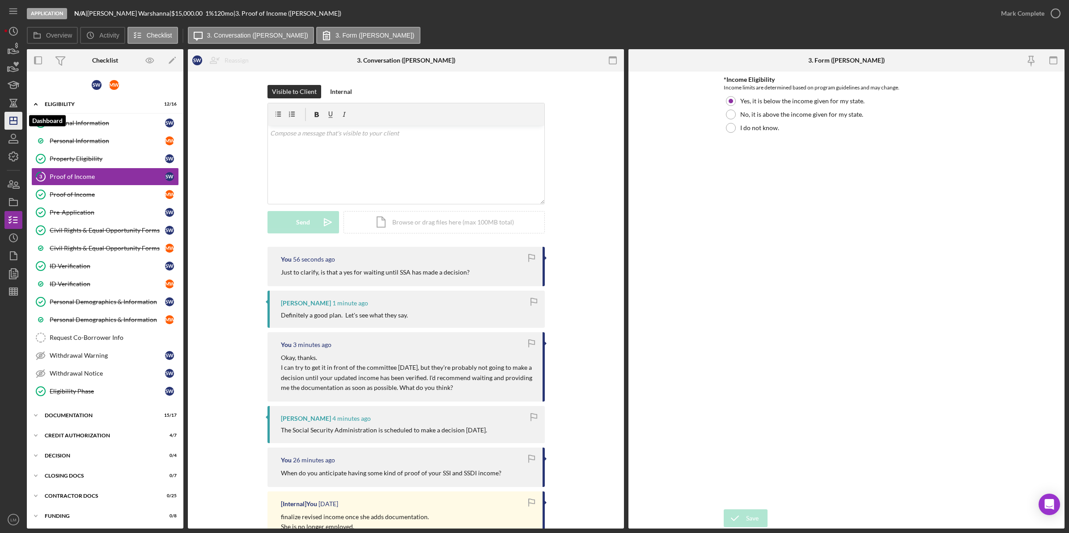
click at [11, 124] on polygon "button" at bounding box center [13, 120] width 7 height 7
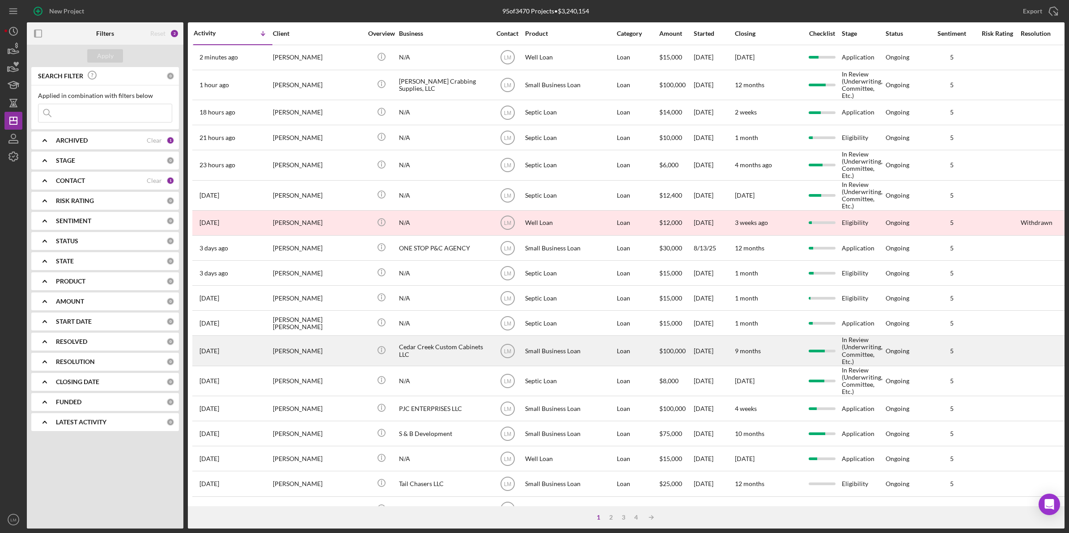
click at [314, 350] on div "[PERSON_NAME]" at bounding box center [317, 350] width 89 height 29
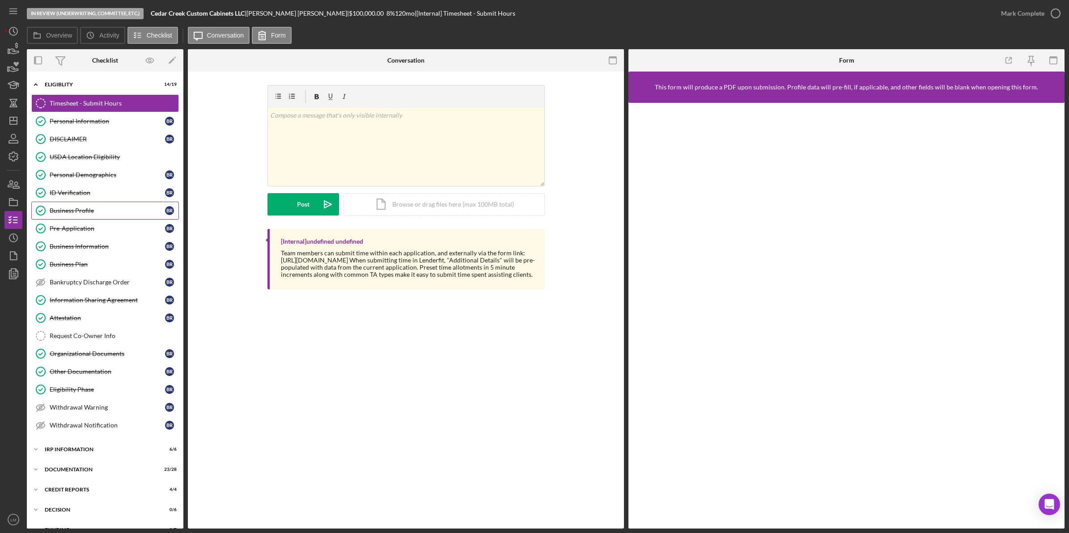
click at [92, 213] on div "Business Profile" at bounding box center [107, 210] width 115 height 7
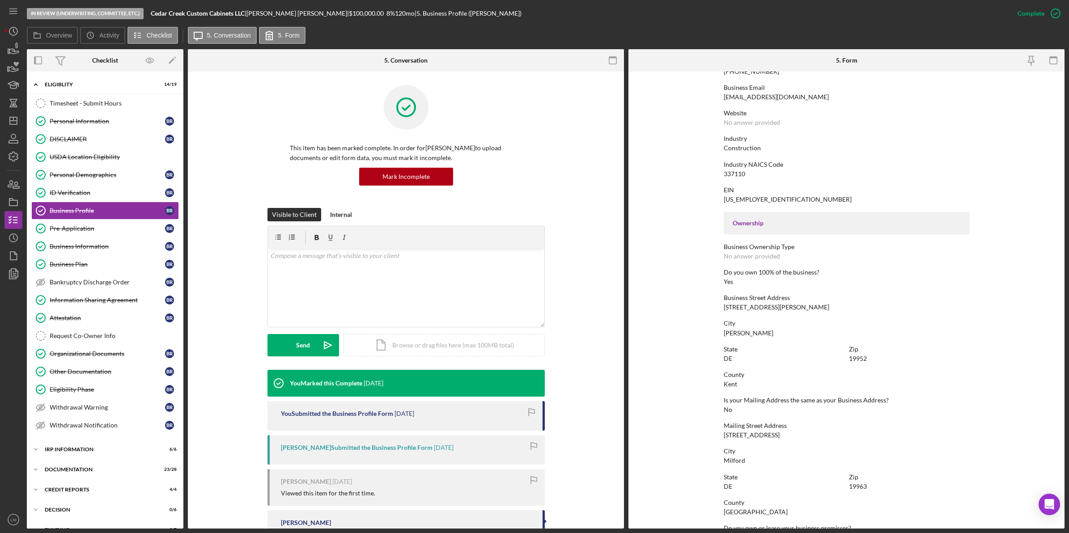
scroll to position [168, 0]
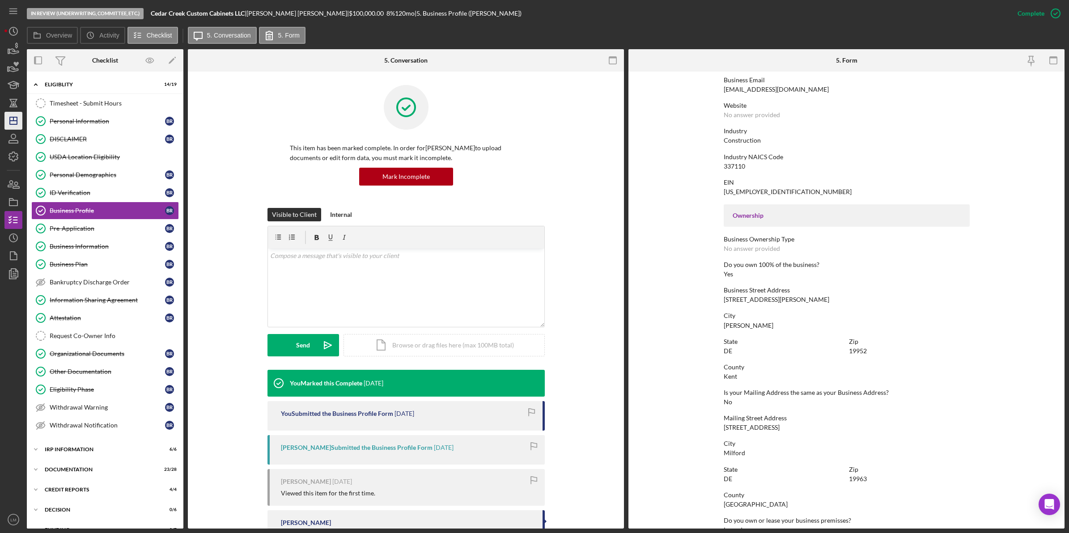
click at [21, 119] on icon "Icon/Dashboard" at bounding box center [13, 121] width 22 height 22
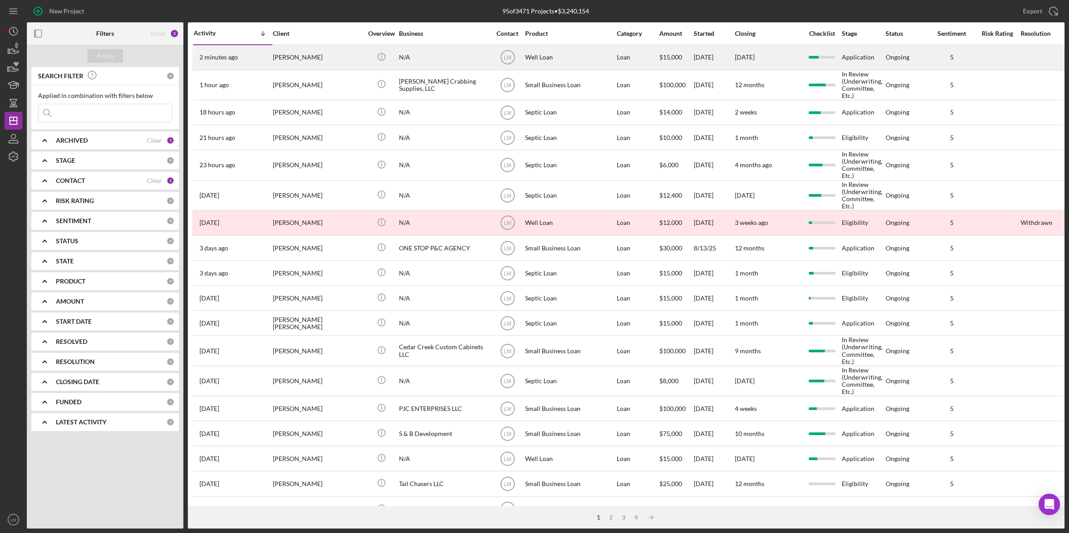
click at [347, 68] on div "[PERSON_NAME]" at bounding box center [317, 58] width 89 height 24
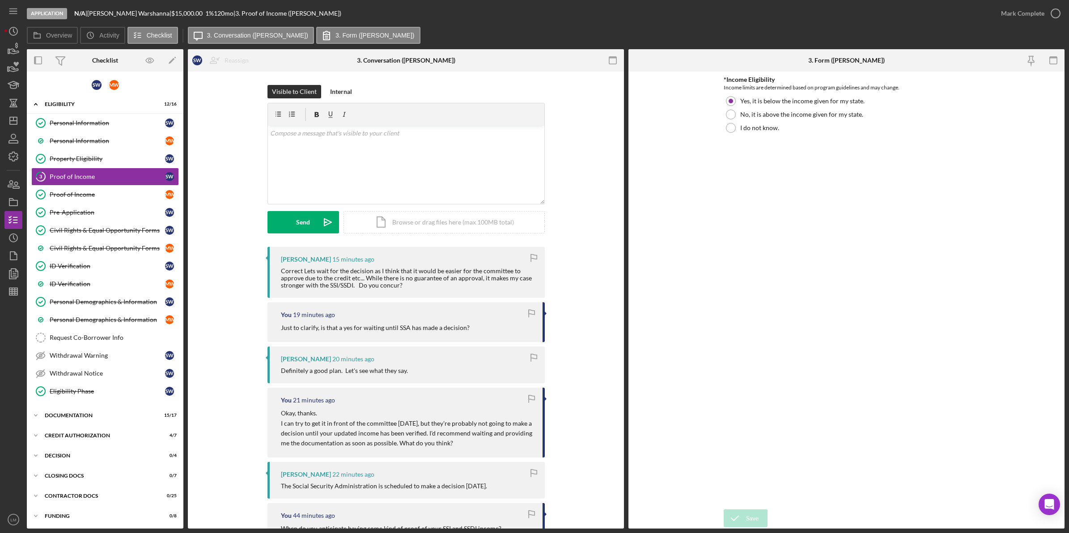
click at [303, 291] on div "Shareen Warshanna 15 minutes ago Correct Lets wait for the decision as I think …" at bounding box center [405, 272] width 277 height 51
click at [316, 179] on div "v Color teal Color pink Remove color Add row above Add row below Add column bef…" at bounding box center [406, 165] width 276 height 78
click at [311, 221] on button "Send Icon/icon-invite-send" at bounding box center [303, 222] width 72 height 22
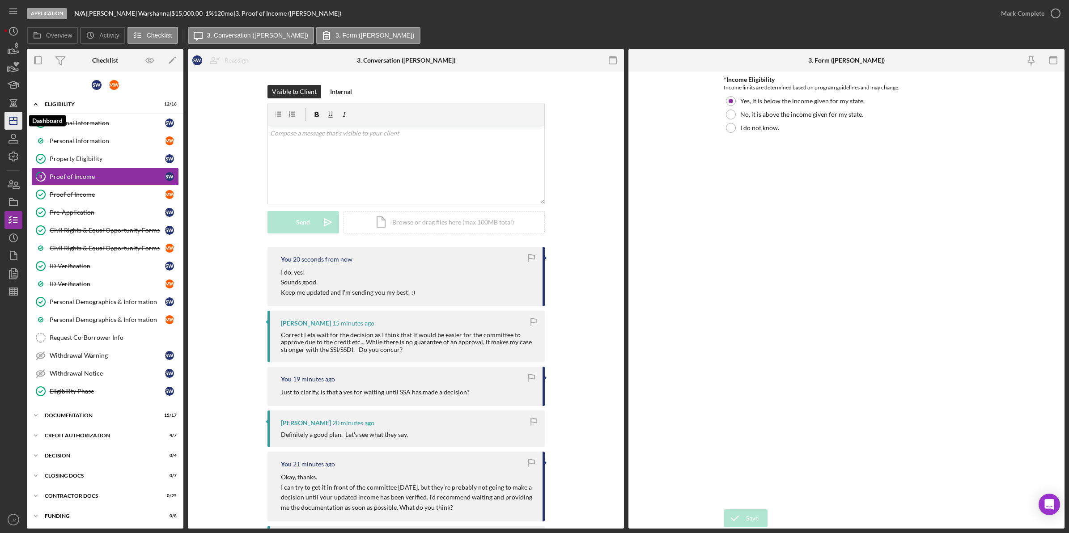
click at [13, 120] on icon "Icon/Dashboard" at bounding box center [13, 121] width 22 height 22
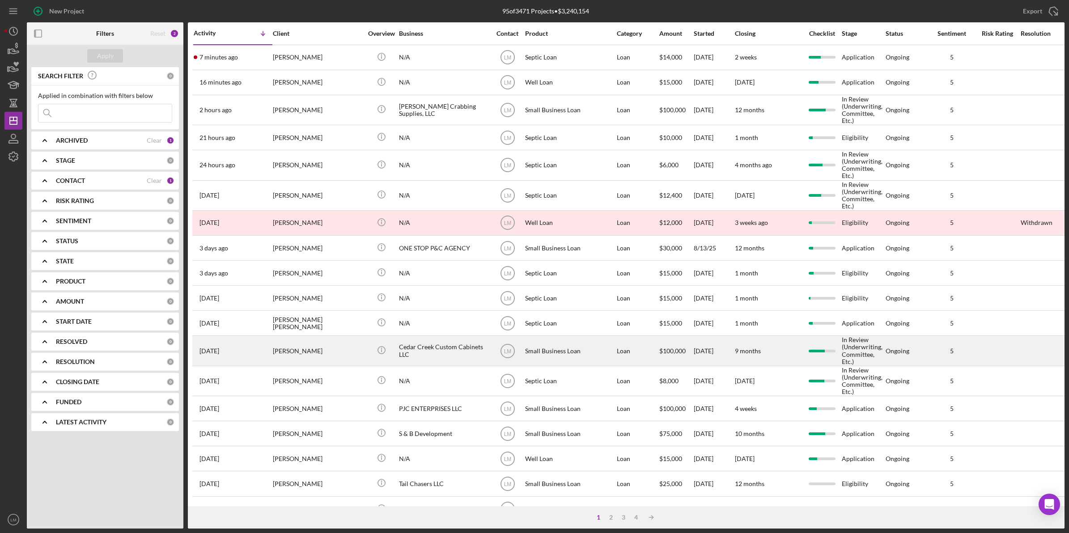
click at [330, 355] on div "[PERSON_NAME]" at bounding box center [317, 350] width 89 height 29
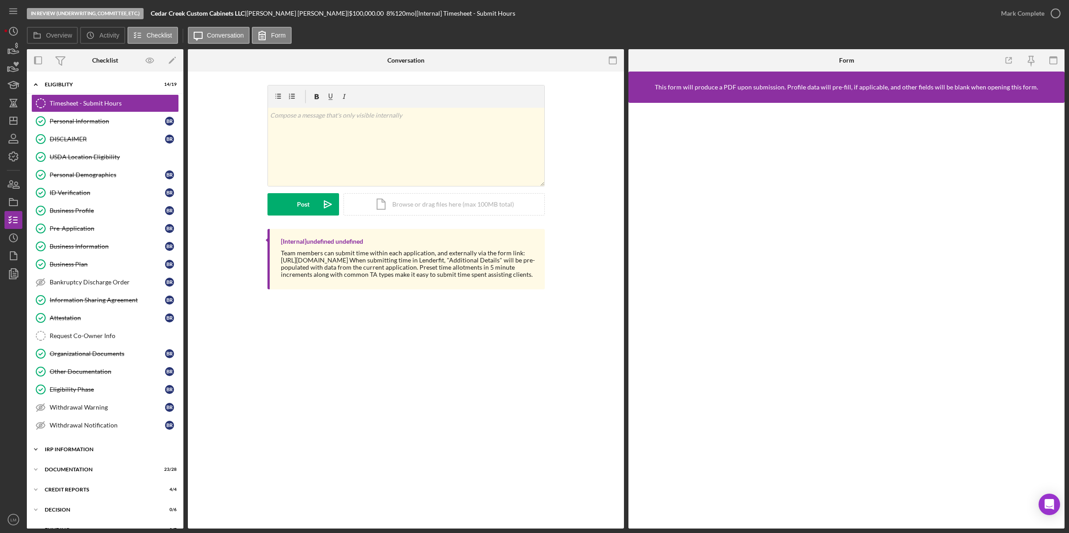
click at [130, 452] on div "IRP Information" at bounding box center [108, 449] width 127 height 5
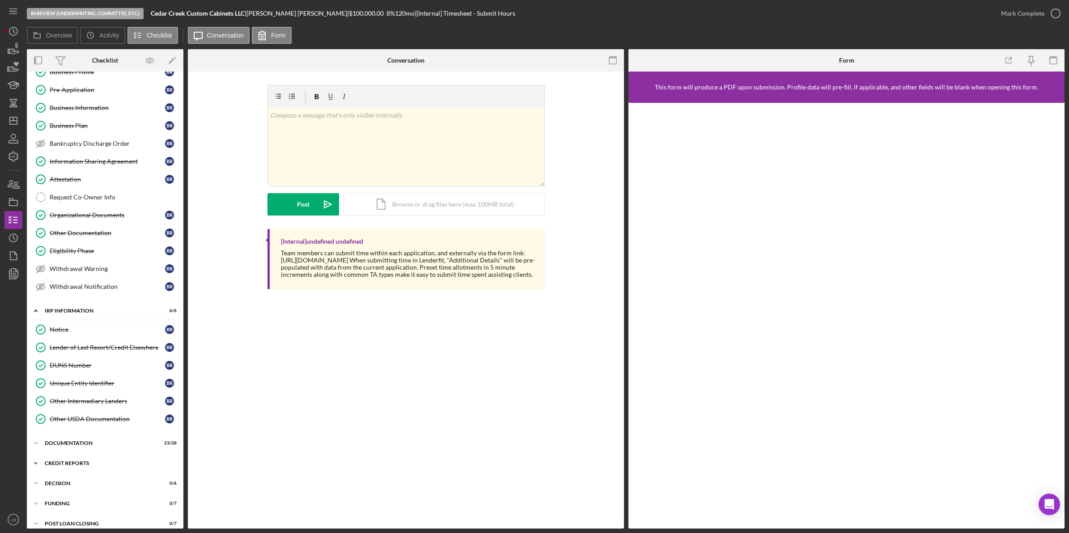
scroll to position [153, 0]
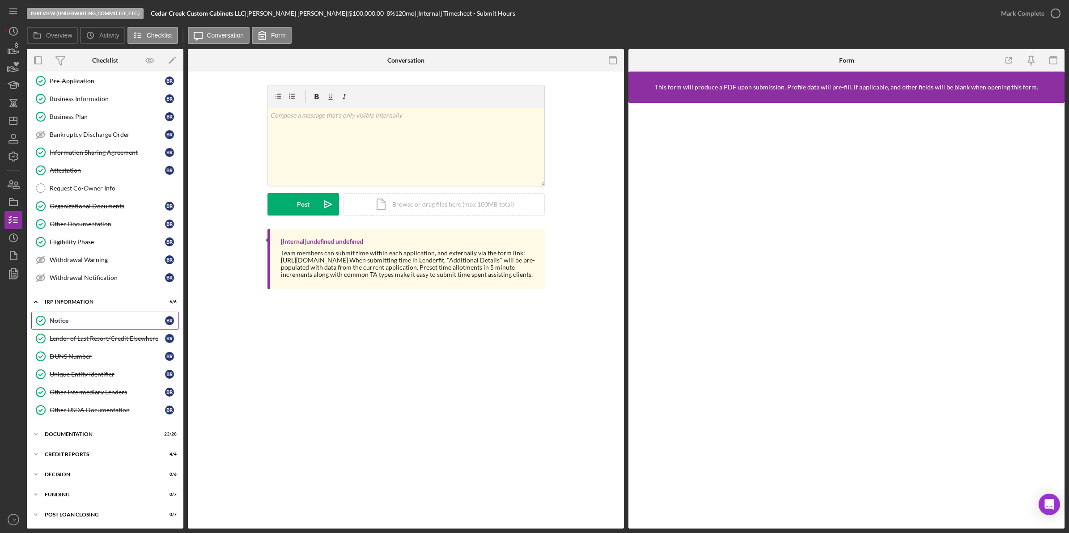
click at [75, 317] on div "Notice" at bounding box center [107, 320] width 115 height 7
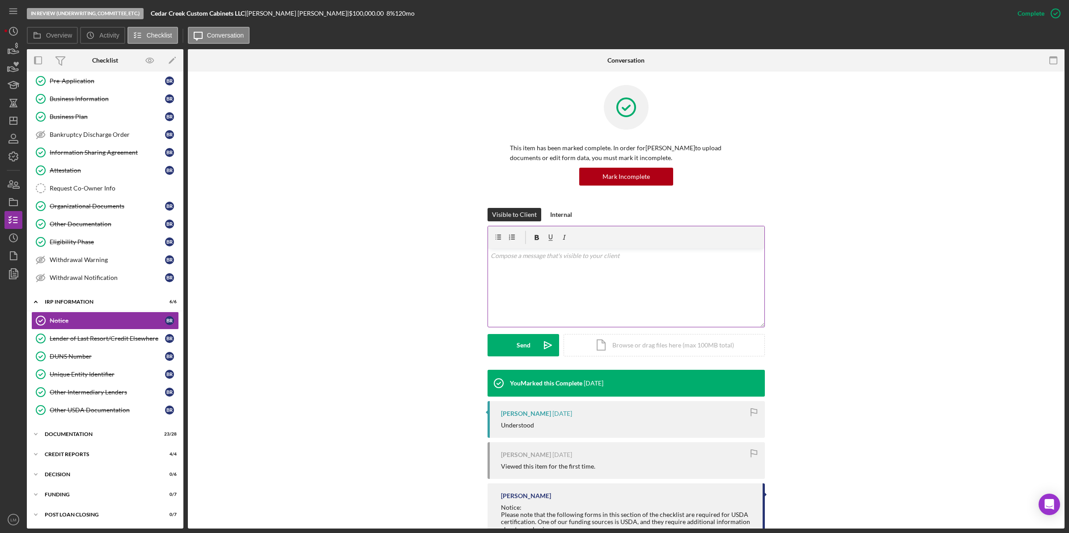
scroll to position [153, 0]
click at [575, 258] on p at bounding box center [626, 256] width 271 height 10
click at [524, 332] on form "v Color teal Color pink Remove color Add row above Add row below Add column bef…" at bounding box center [625, 291] width 277 height 131
click at [520, 345] on div "Send" at bounding box center [523, 345] width 14 height 22
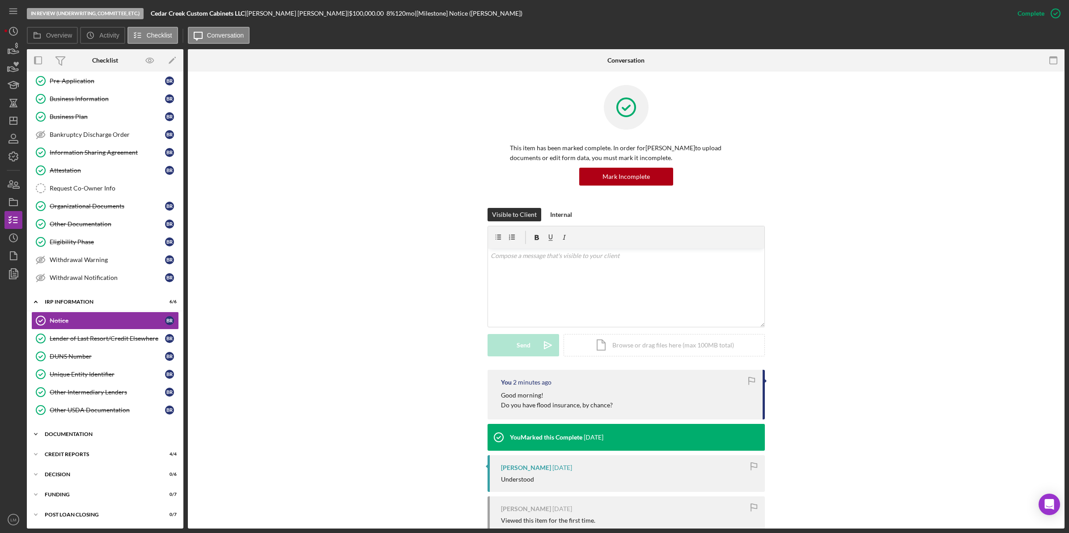
click at [115, 430] on div "Icon/Expander Documentation 23 / 28" at bounding box center [105, 434] width 156 height 18
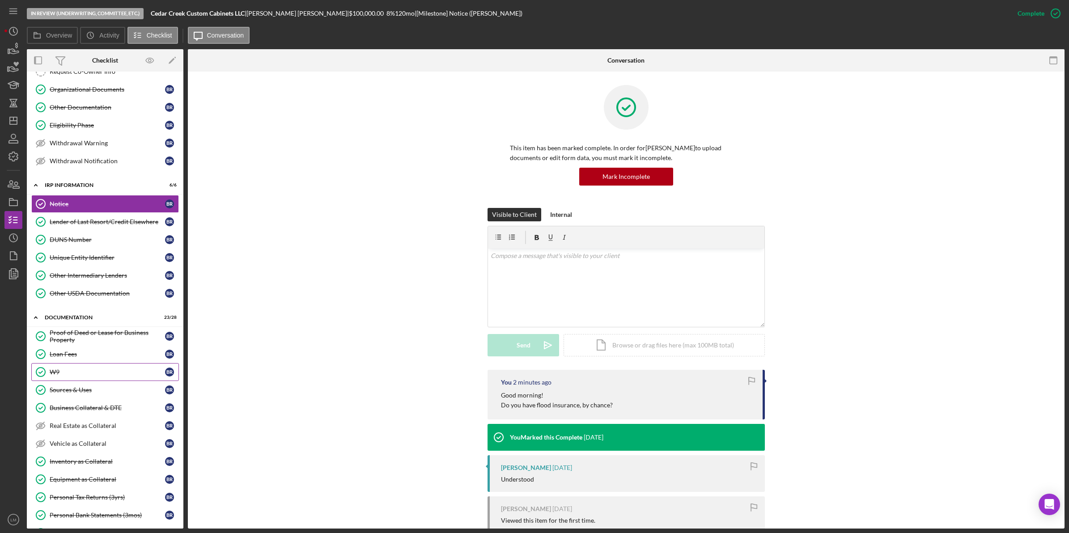
scroll to position [265, 0]
click at [98, 341] on div "Proof of Deed or Lease for Business Property" at bounding box center [107, 336] width 115 height 14
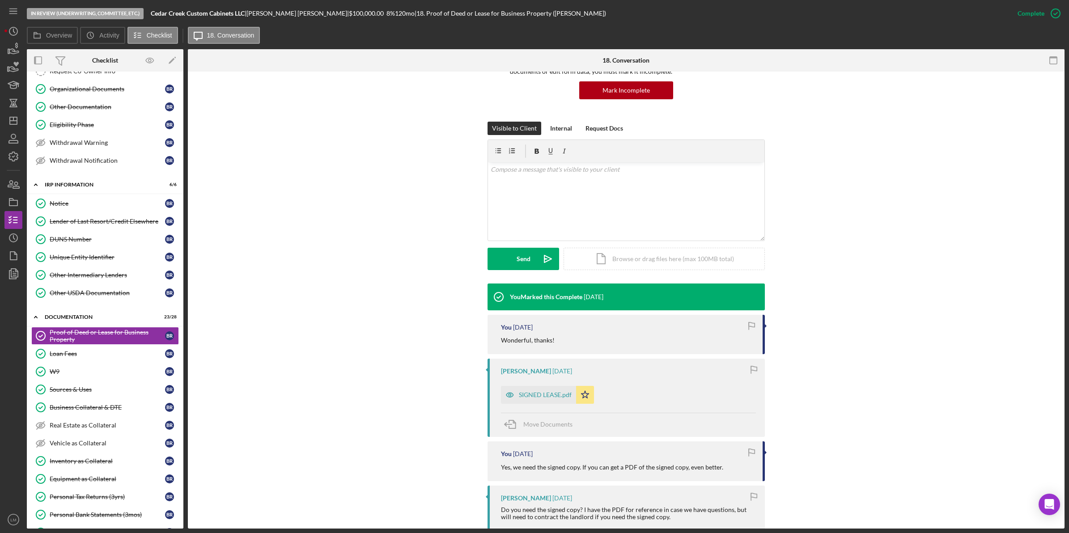
scroll to position [112, 0]
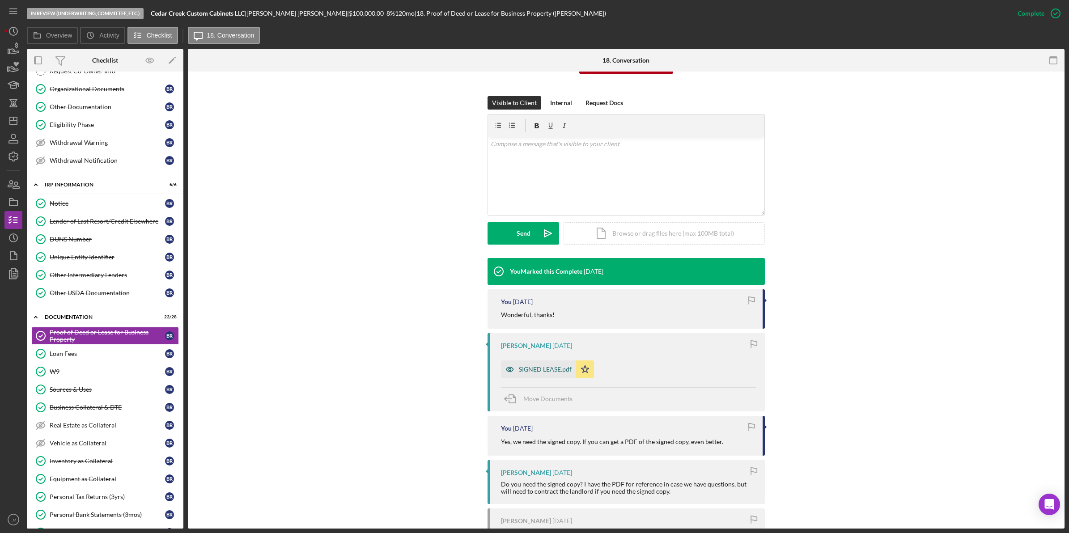
click at [540, 369] on div "SIGNED LEASE.pdf" at bounding box center [545, 369] width 53 height 7
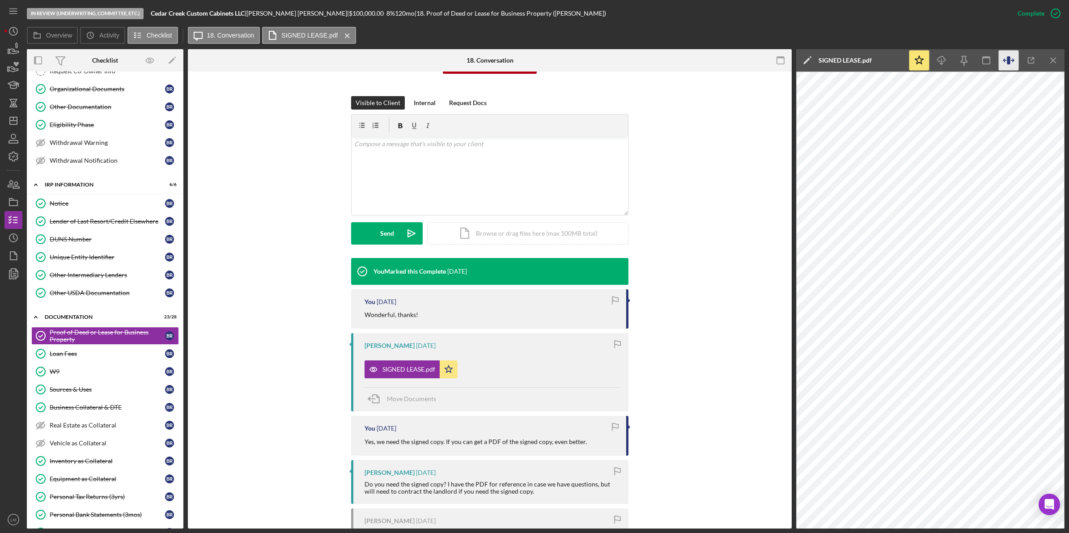
click at [1009, 61] on icon "button" at bounding box center [1008, 60] width 3 height 8
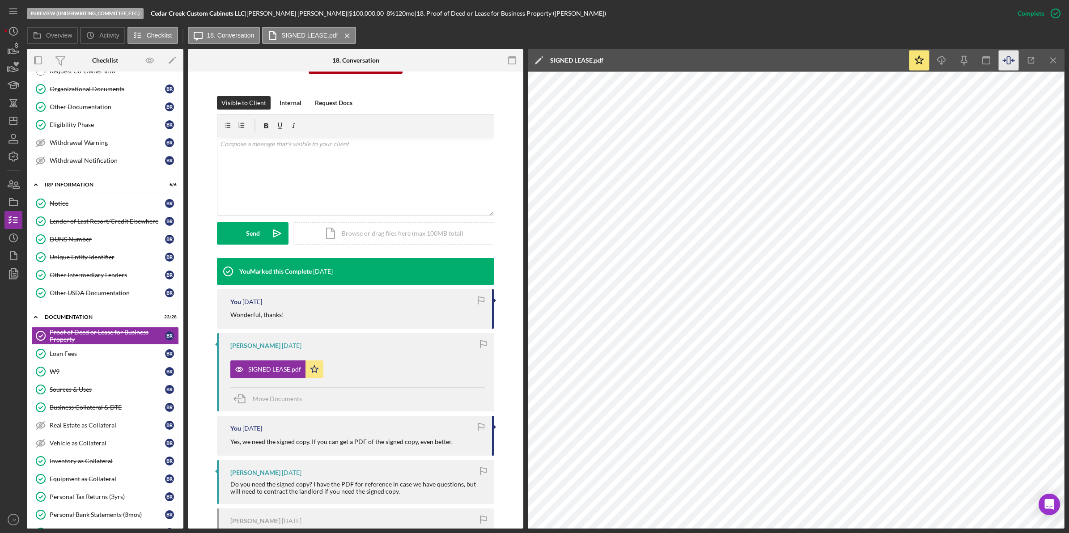
click at [403, 365] on div "SIGNED LEASE.pdf Icon/Star" at bounding box center [357, 367] width 255 height 22
click at [414, 376] on div "SIGNED LEASE.pdf Icon/Star" at bounding box center [357, 367] width 255 height 22
click at [76, 203] on link "Notice Notice B R" at bounding box center [105, 204] width 148 height 18
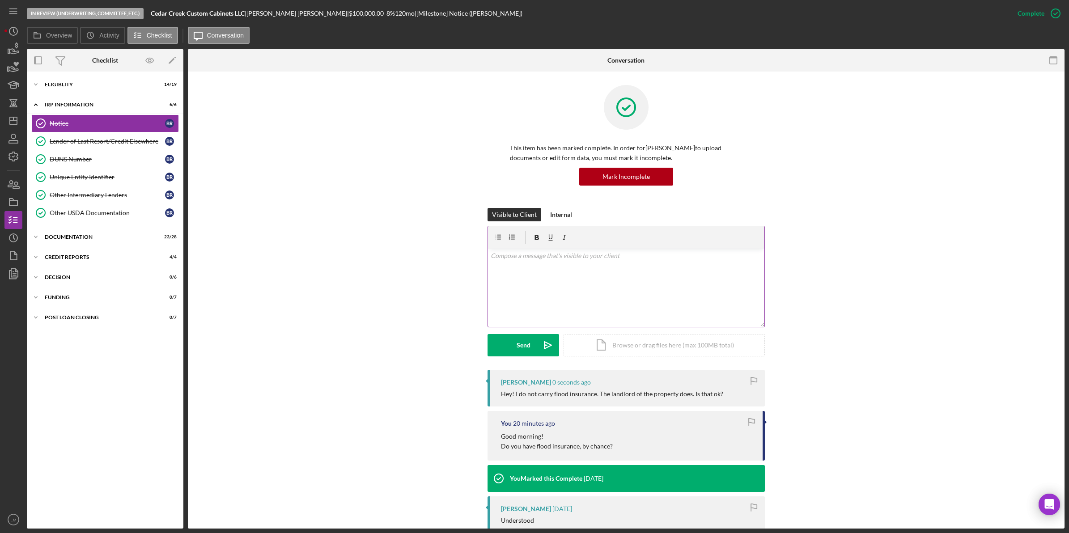
click at [625, 294] on div "v Color teal Color pink Remove color Add row above Add row below Add column bef…" at bounding box center [626, 288] width 276 height 78
click at [559, 340] on div "Send Icon/icon-invite-send Icon/Document Browse or drag files here (max 100MB t…" at bounding box center [625, 345] width 277 height 22
click at [542, 343] on icon "Icon/icon-invite-send" at bounding box center [548, 345] width 22 height 22
